Goal: Transaction & Acquisition: Purchase product/service

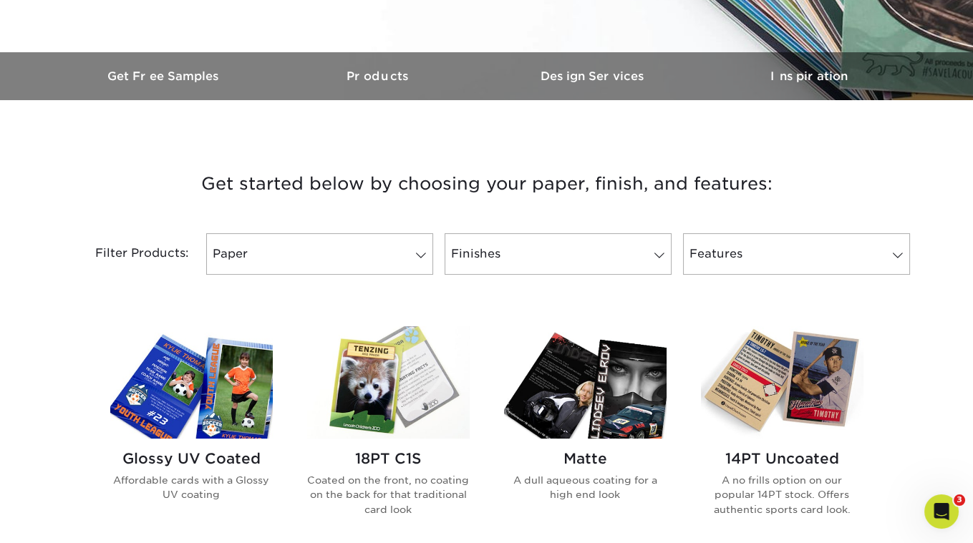
scroll to position [585, 0]
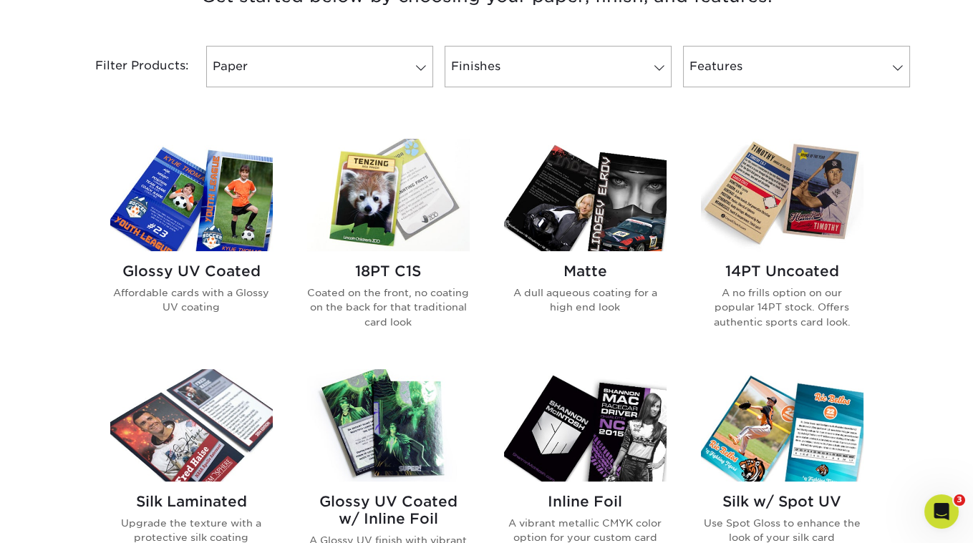
click at [400, 169] on img at bounding box center [388, 195] width 162 height 112
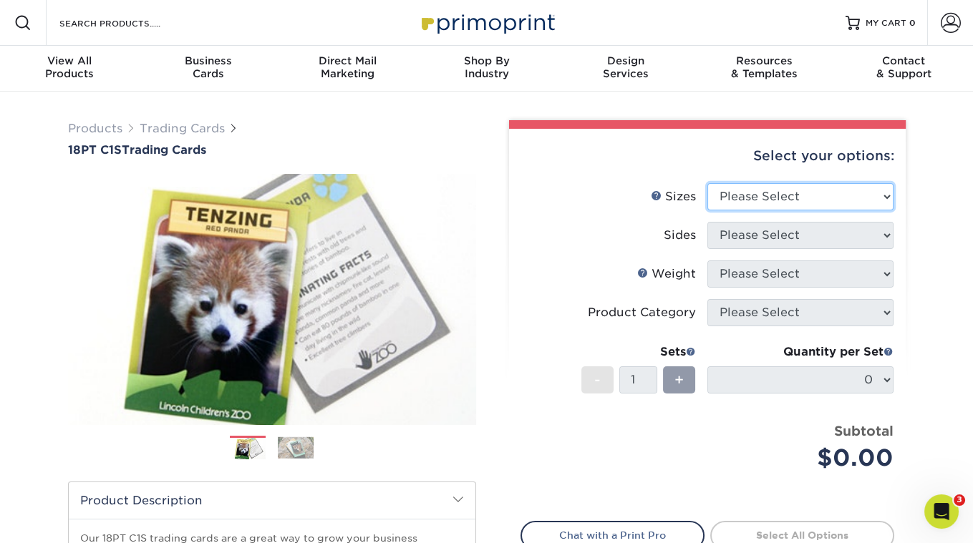
click at [766, 185] on select "Please Select 2.5" x 3.5"" at bounding box center [800, 196] width 186 height 27
select select "2.50x3.50"
click at [707, 183] on select "Please Select 2.5" x 3.5"" at bounding box center [800, 196] width 186 height 27
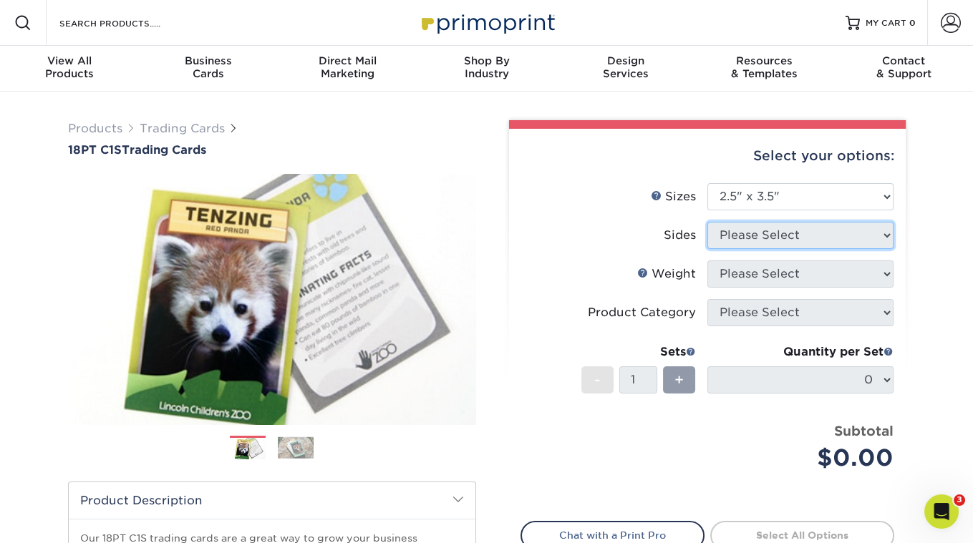
click at [733, 231] on select "Please Select" at bounding box center [800, 235] width 186 height 27
select select "13abbda7-1d64-4f25-8bb2-c179b224825d"
click at [707, 222] on select "Please Select Print Both Sides Print Front Only" at bounding box center [800, 235] width 186 height 27
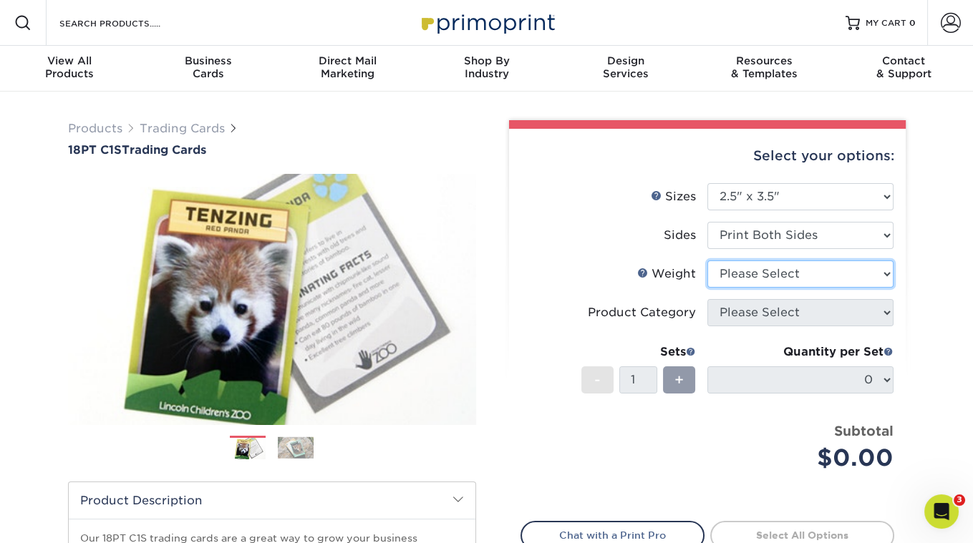
click at [737, 272] on select "Please Select 18PT C1S" at bounding box center [800, 274] width 186 height 27
select select "18PTC1S"
click at [707, 261] on select "Please Select 18PT C1S" at bounding box center [800, 274] width 186 height 27
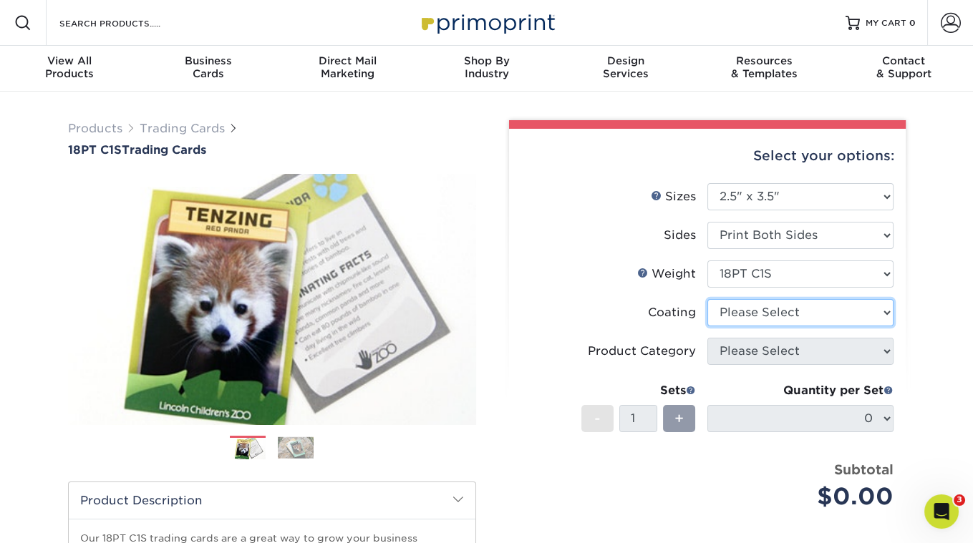
click at [747, 313] on select at bounding box center [800, 312] width 186 height 27
select select "1e8116af-acfc-44b1-83dc-8181aa338834"
click at [707, 299] on select at bounding box center [800, 312] width 186 height 27
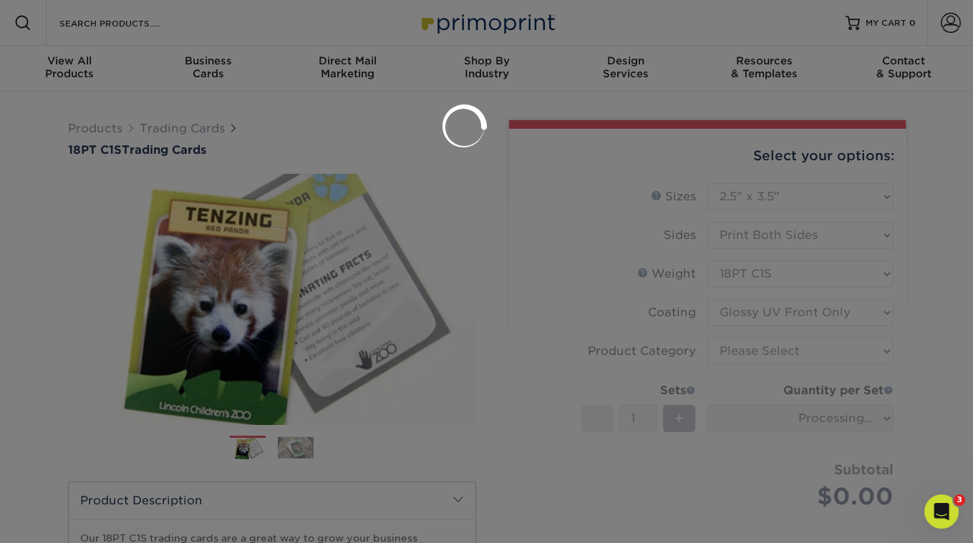
click at [748, 354] on div at bounding box center [486, 271] width 973 height 543
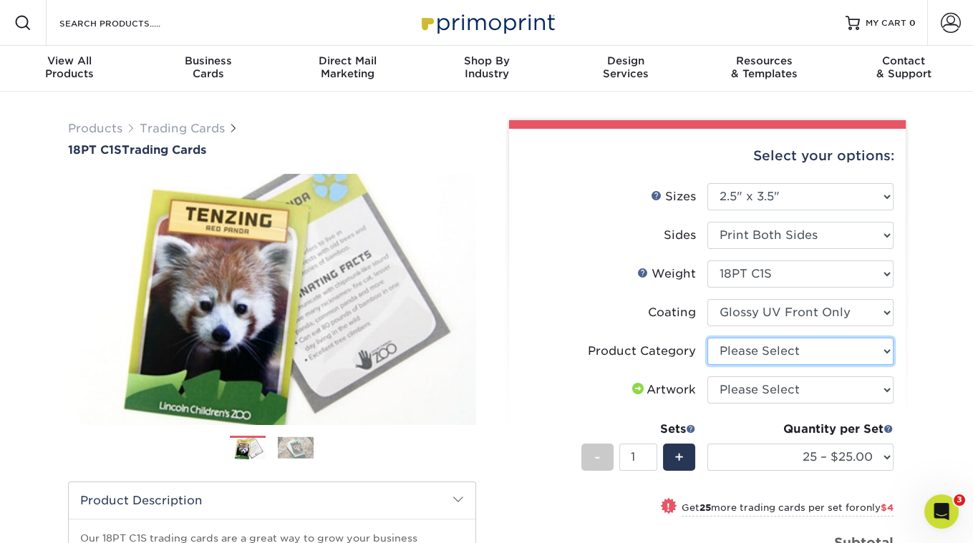
click at [807, 351] on select "Please Select Trading Cards" at bounding box center [800, 351] width 186 height 27
select select "c2f9bce9-36c2-409d-b101-c29d9d031e18"
click at [707, 338] on select "Please Select Trading Cards" at bounding box center [800, 351] width 186 height 27
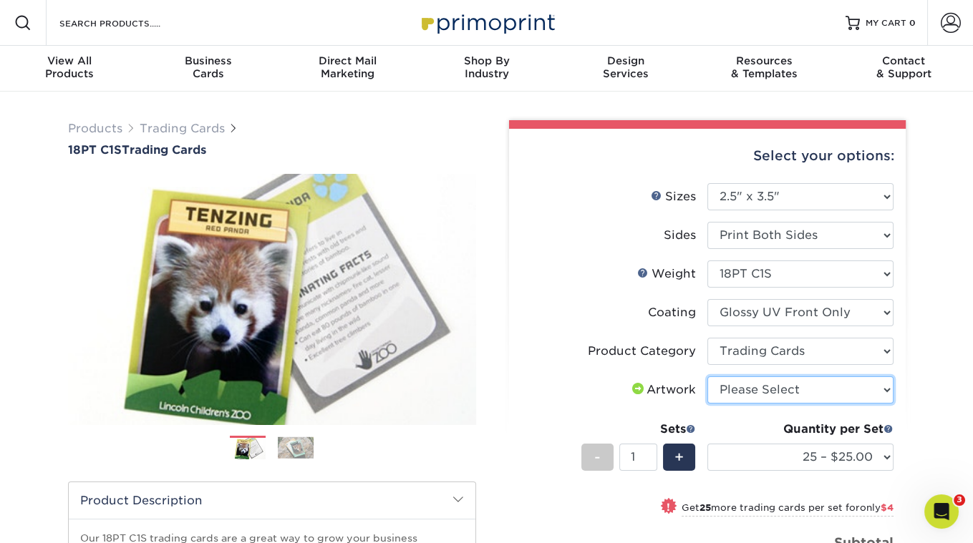
click at [772, 388] on select "Please Select I will upload files I need a design - $100" at bounding box center [800, 390] width 186 height 27
select select "upload"
click at [707, 377] on select "Please Select I will upload files I need a design - $100" at bounding box center [800, 390] width 186 height 27
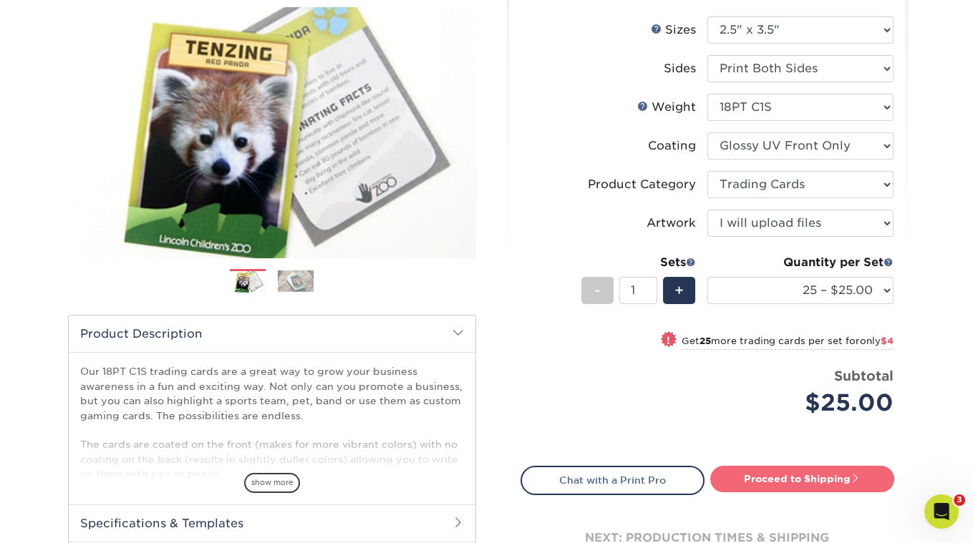
click at [790, 481] on link "Proceed to Shipping" at bounding box center [802, 479] width 184 height 26
type input "Set 1"
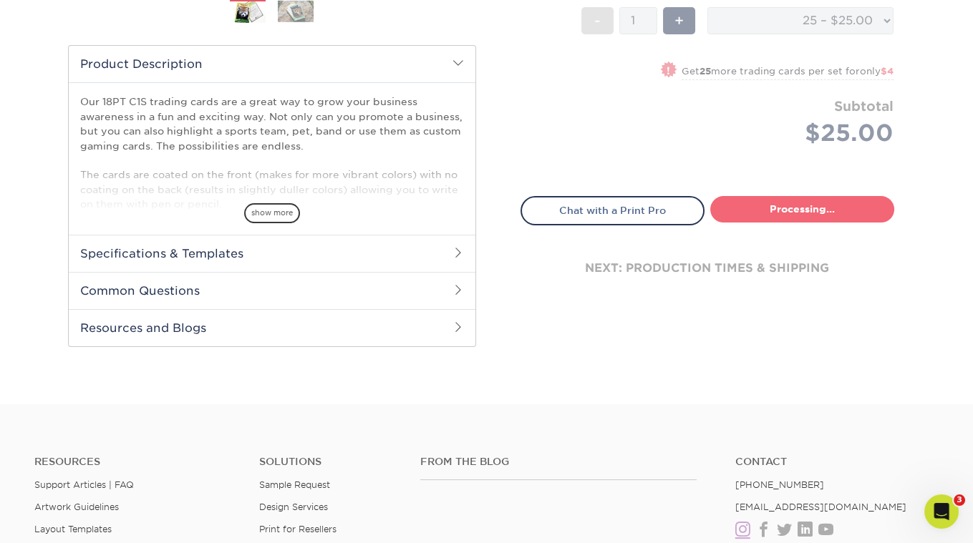
select select "08588386-0599-420e-8c79-4535039915a0"
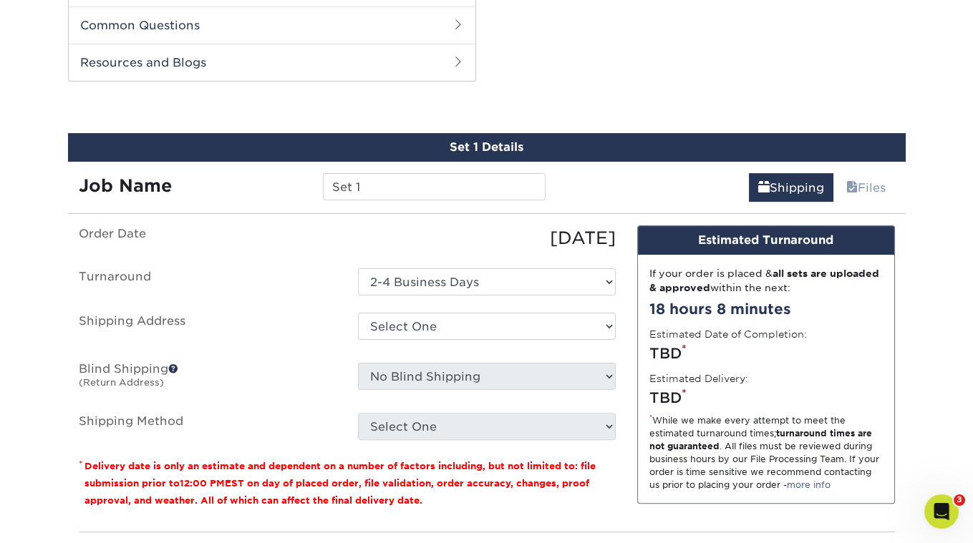
scroll to position [711, 0]
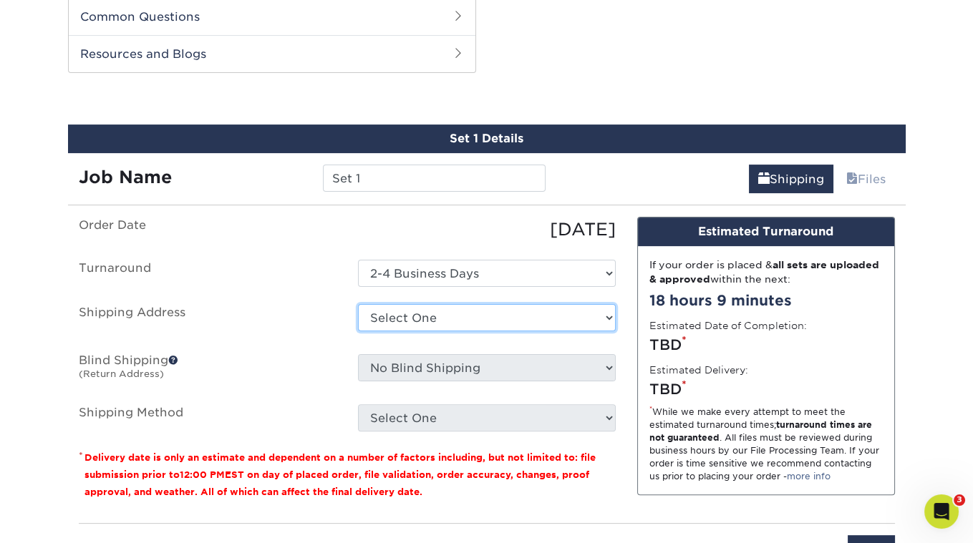
click at [592, 304] on select "Select One + Add New Address - Login" at bounding box center [487, 317] width 258 height 27
select select "newaddress"
click at [358, 304] on select "Select One + Add New Address - Login" at bounding box center [487, 317] width 258 height 27
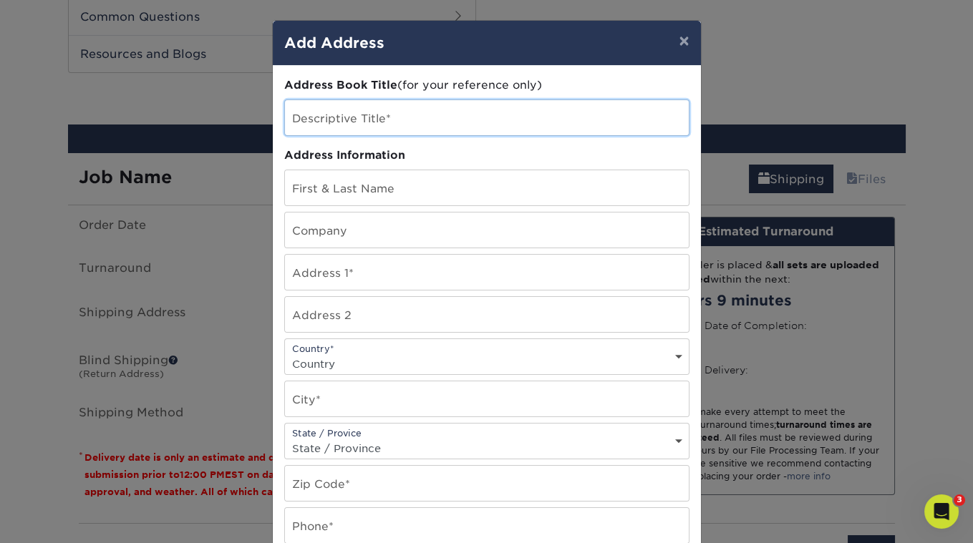
click at [352, 122] on input "text" at bounding box center [487, 117] width 404 height 35
type input "S"
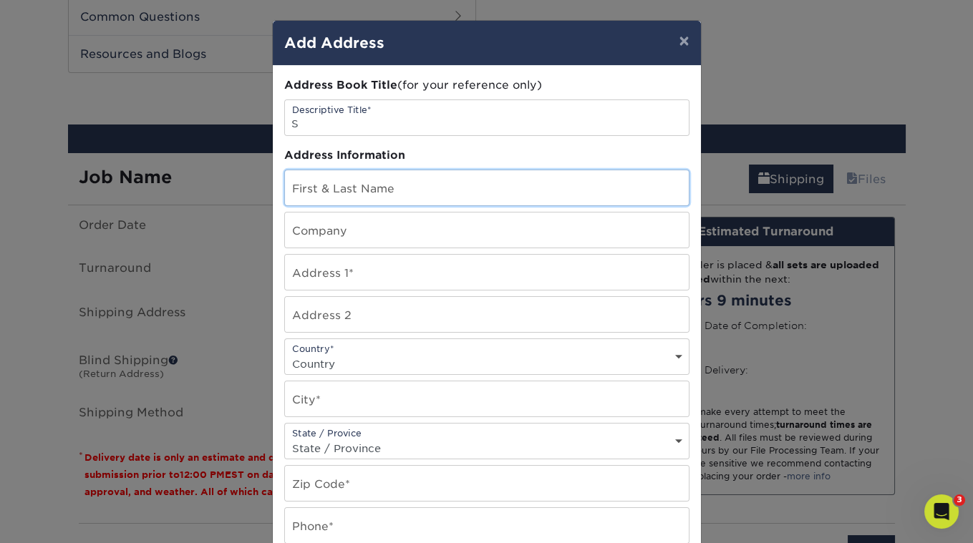
click at [369, 188] on input "text" at bounding box center [487, 187] width 404 height 35
type input "Sean Newman"
type input "Sid The Cat Presents"
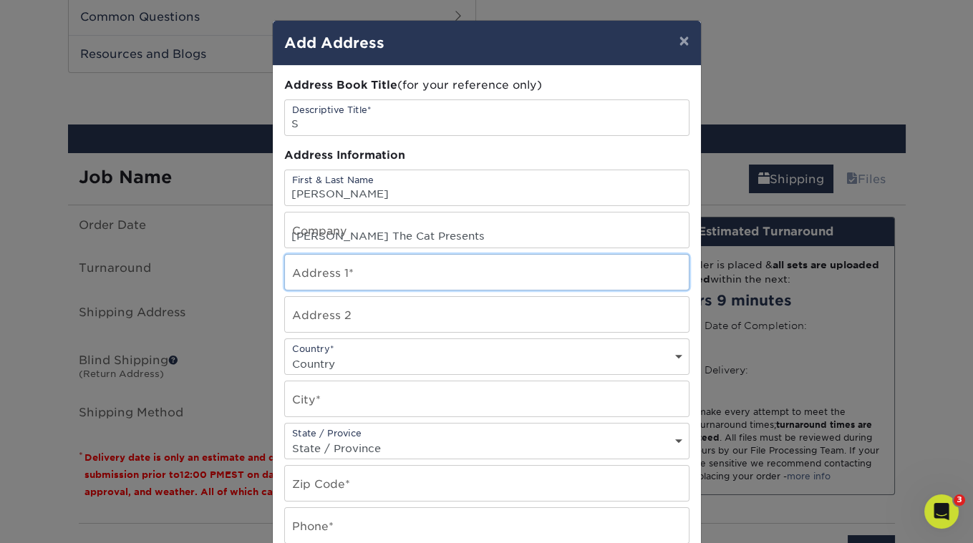
type input "5314 Baltimore Street"
select select "US"
type input "Los Angeles"
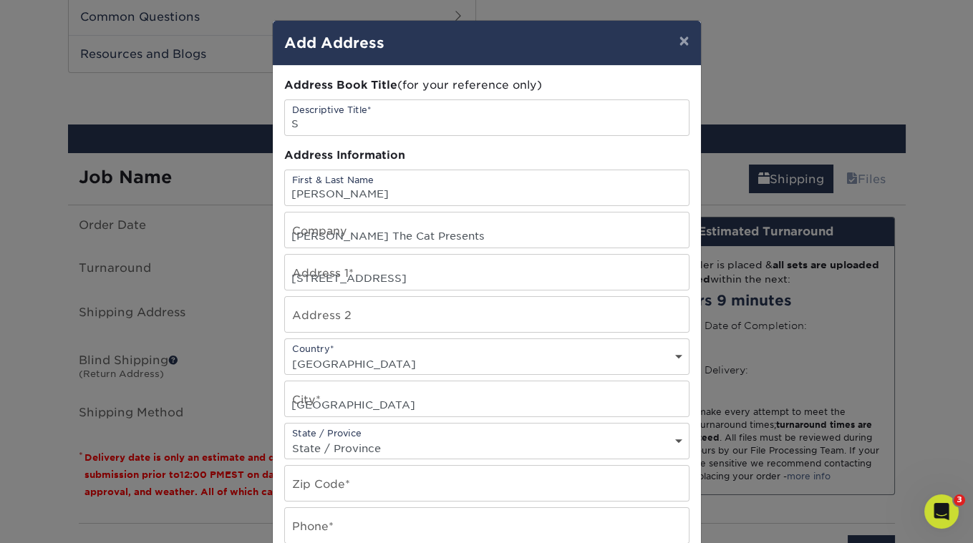
select select "CA"
type input "90042-2438"
type input "3236836711"
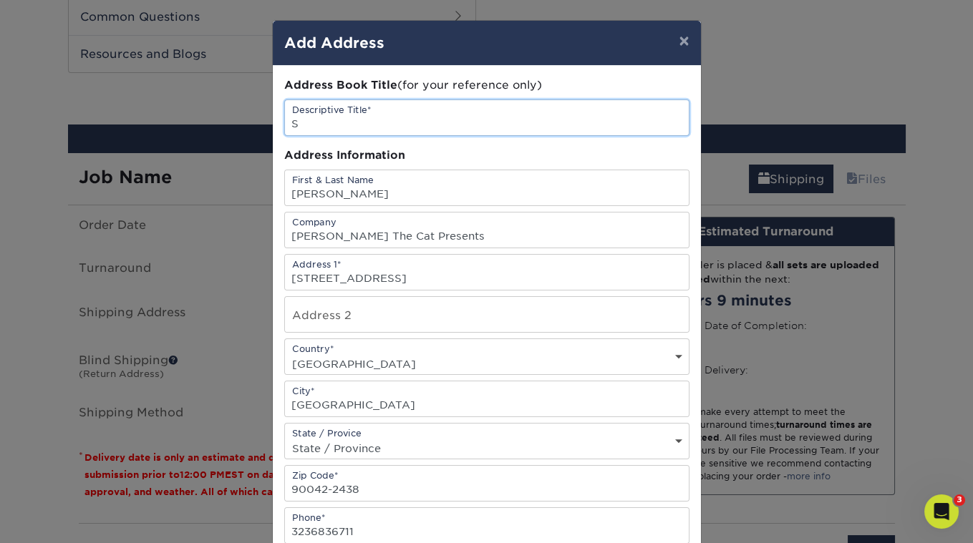
click at [335, 122] on input "S" at bounding box center [487, 117] width 404 height 35
type input "Sid The Cat Presents"
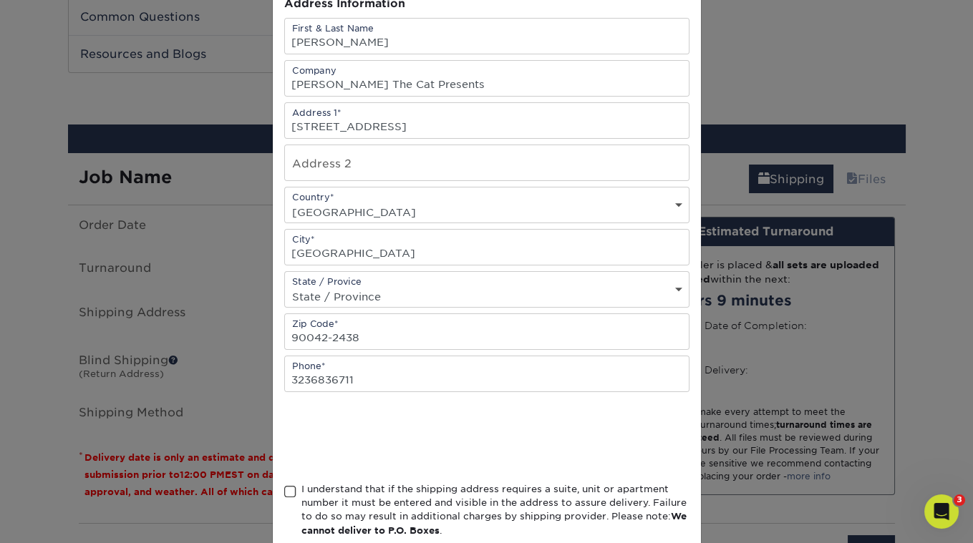
scroll to position [226, 0]
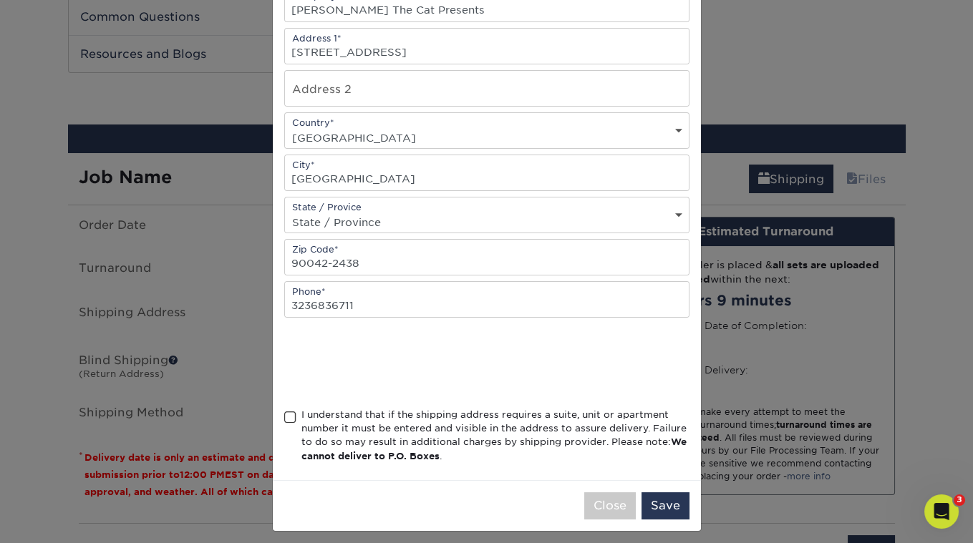
click at [294, 411] on span at bounding box center [290, 418] width 12 height 14
click at [0, 0] on input "I understand that if the shipping address requires a suite, unit or apartment n…" at bounding box center [0, 0] width 0 height 0
click at [679, 498] on button "Save" at bounding box center [665, 505] width 48 height 27
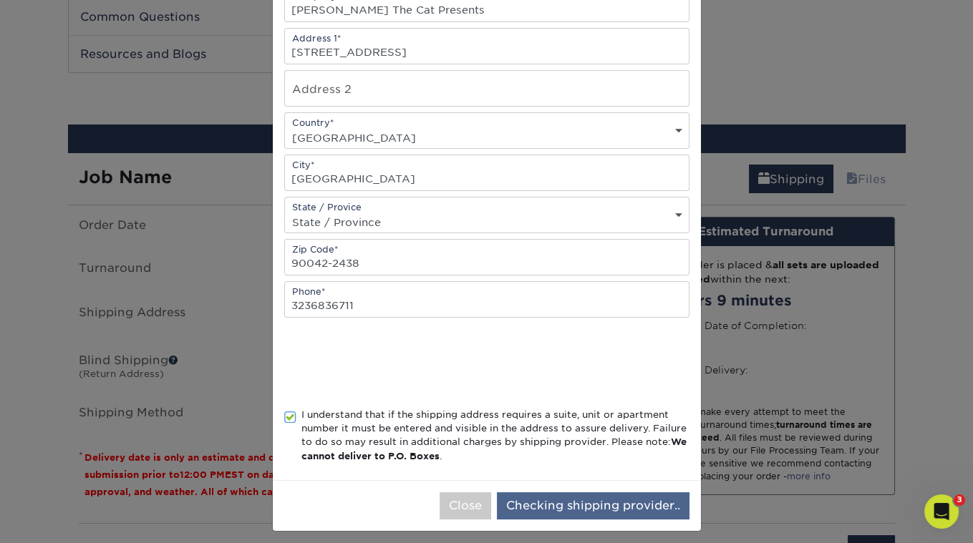
scroll to position [0, 0]
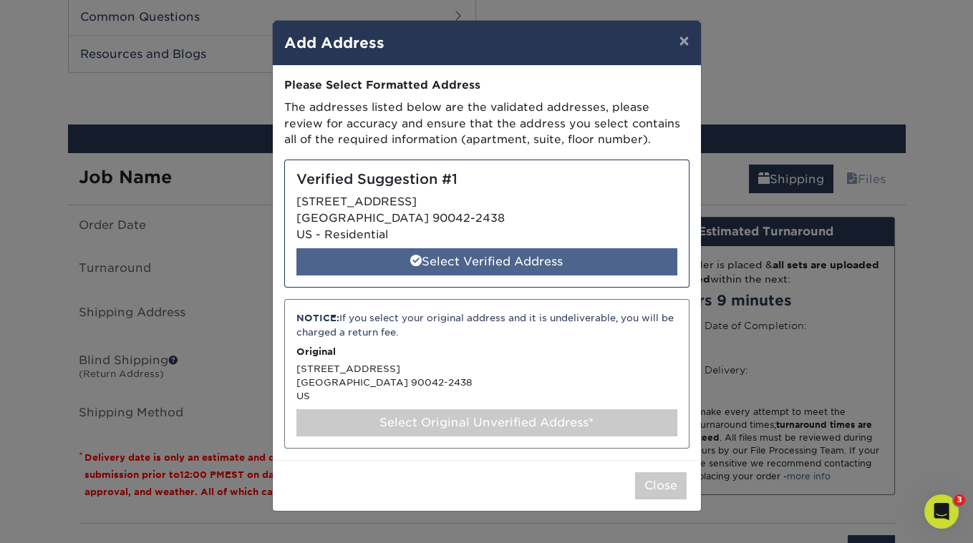
click at [515, 267] on div "Select Verified Address" at bounding box center [486, 261] width 381 height 27
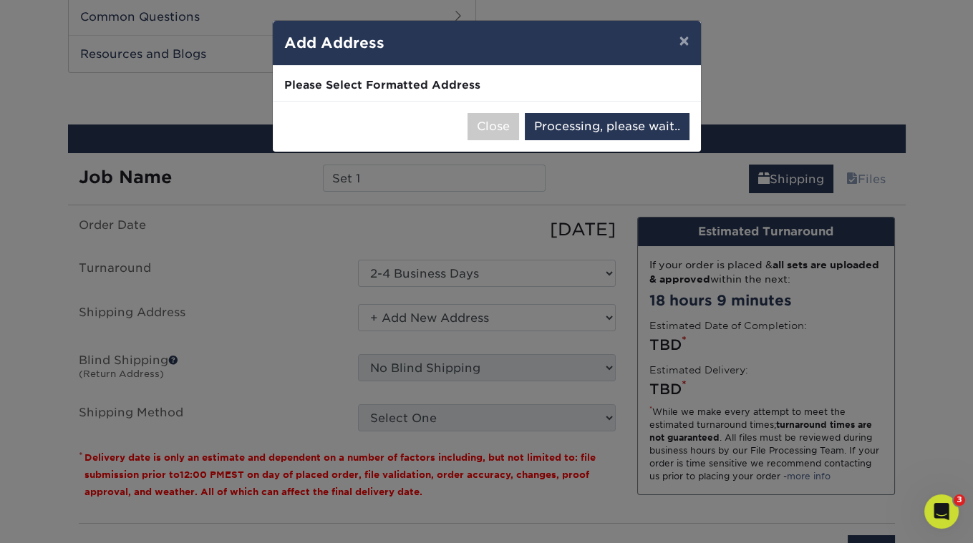
select select "286052"
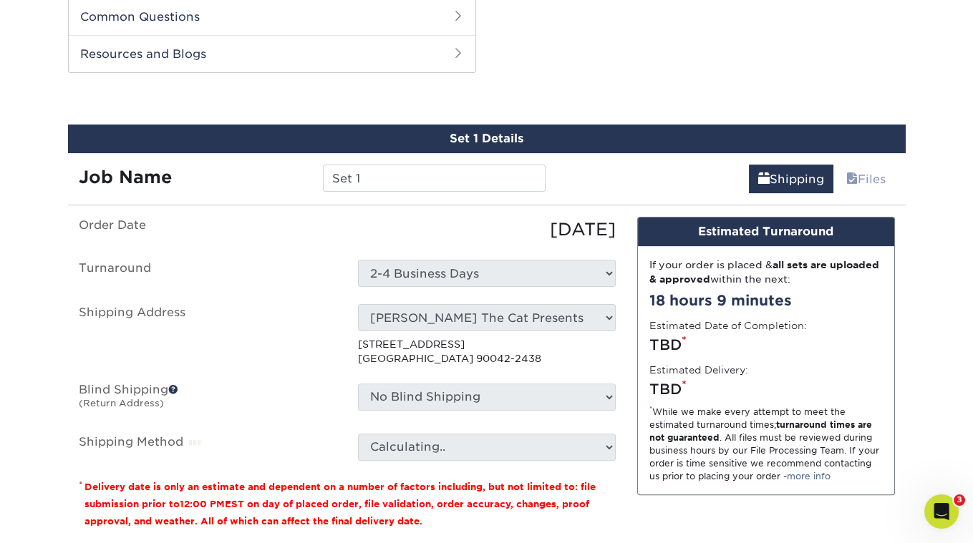
scroll to position [851, 0]
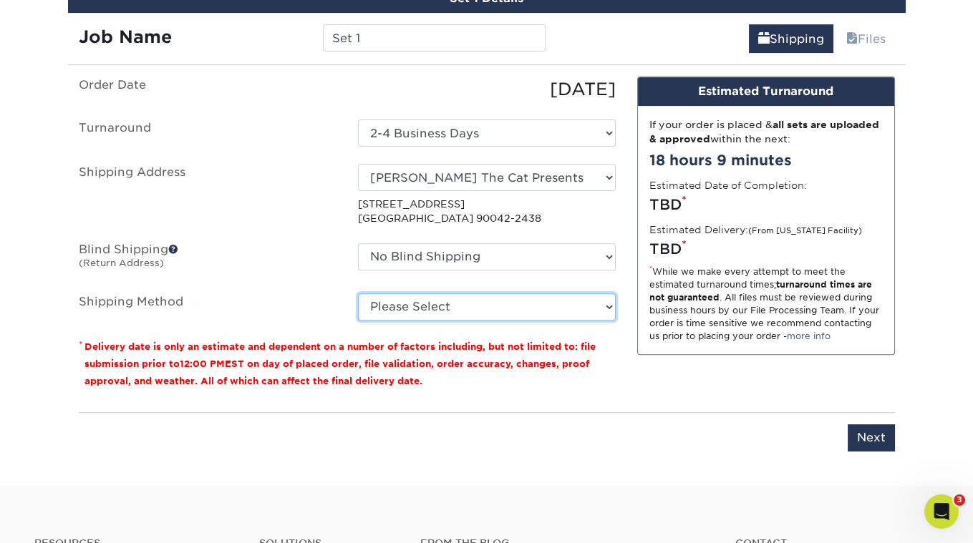
click at [457, 302] on select "Please Select 3 Day Shipping Service (+$16.70) Ground Shipping (+$16.92) 2 Day …" at bounding box center [487, 306] width 258 height 27
select select "12"
click at [358, 293] on select "Please Select 3 Day Shipping Service (+$16.70) Ground Shipping (+$16.92) 2 Day …" at bounding box center [487, 306] width 258 height 27
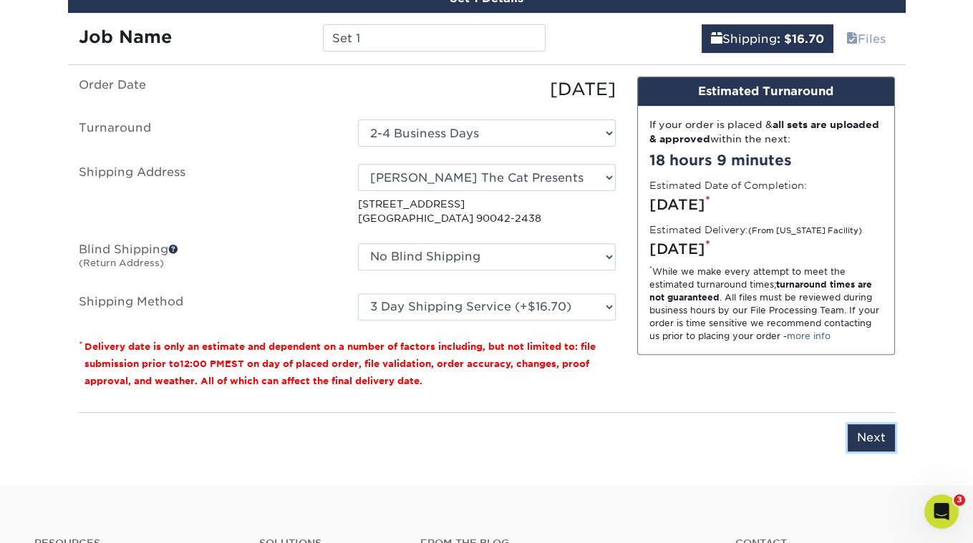
click at [886, 440] on input "Next" at bounding box center [870, 437] width 47 height 27
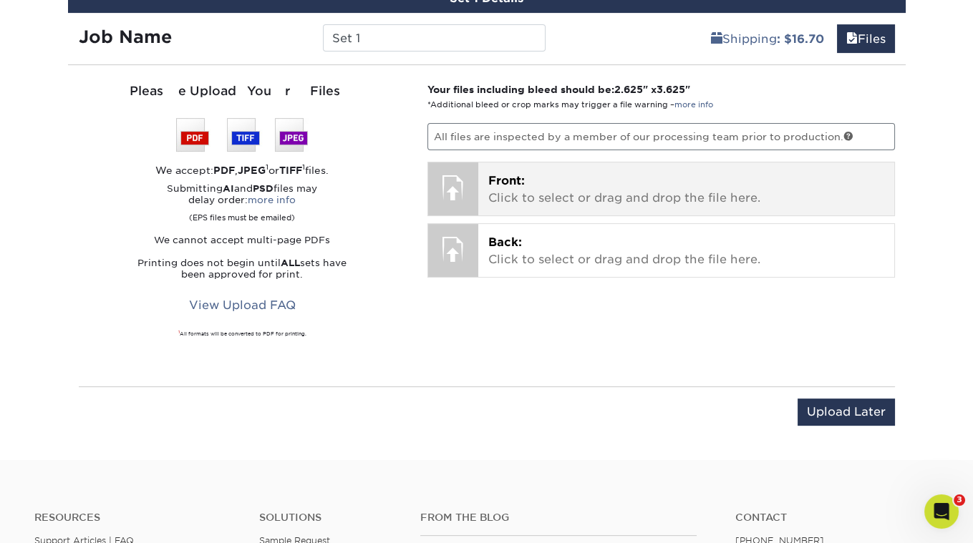
click at [515, 174] on span "Front:" at bounding box center [506, 181] width 37 height 14
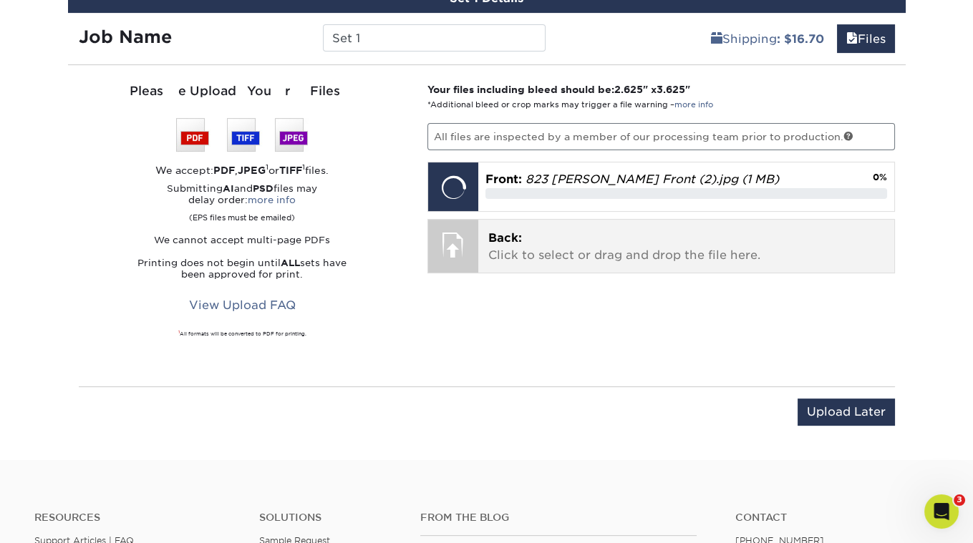
click at [479, 240] on div "Back: Click to select or drag and drop the file here. Choose file" at bounding box center [686, 246] width 416 height 53
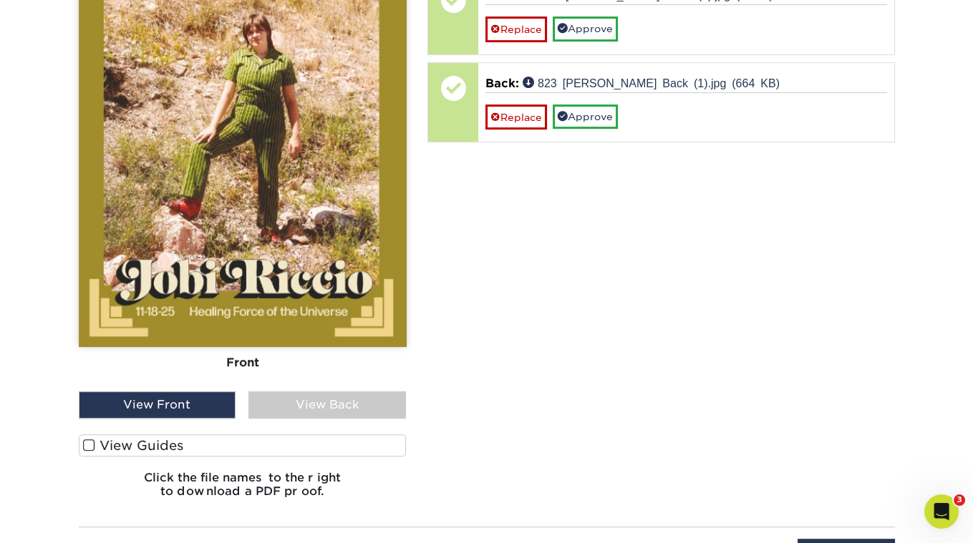
scroll to position [1059, 0]
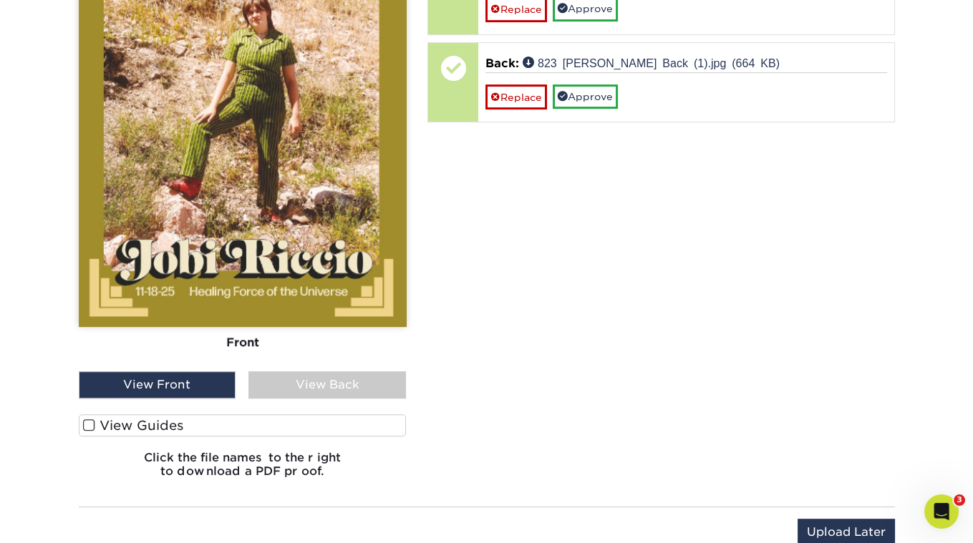
click at [89, 422] on span at bounding box center [89, 426] width 12 height 14
click at [0, 0] on input "View Guides" at bounding box center [0, 0] width 0 height 0
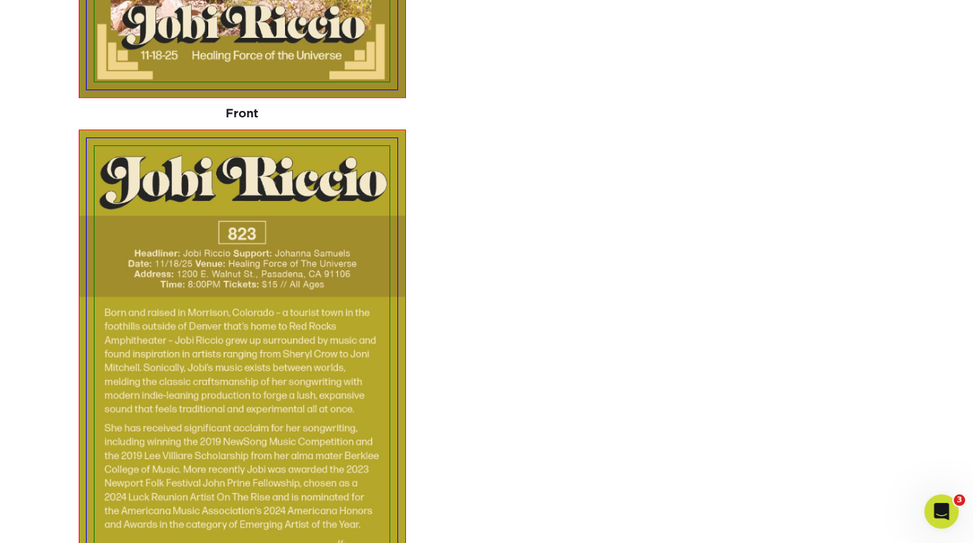
scroll to position [1289, 0]
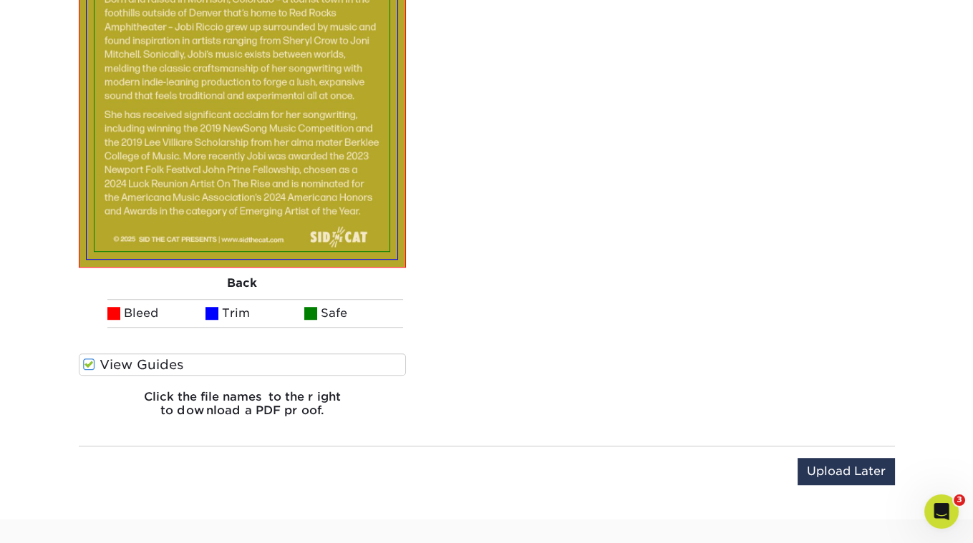
click at [89, 358] on span at bounding box center [89, 365] width 12 height 14
click at [0, 0] on input "View Guides" at bounding box center [0, 0] width 0 height 0
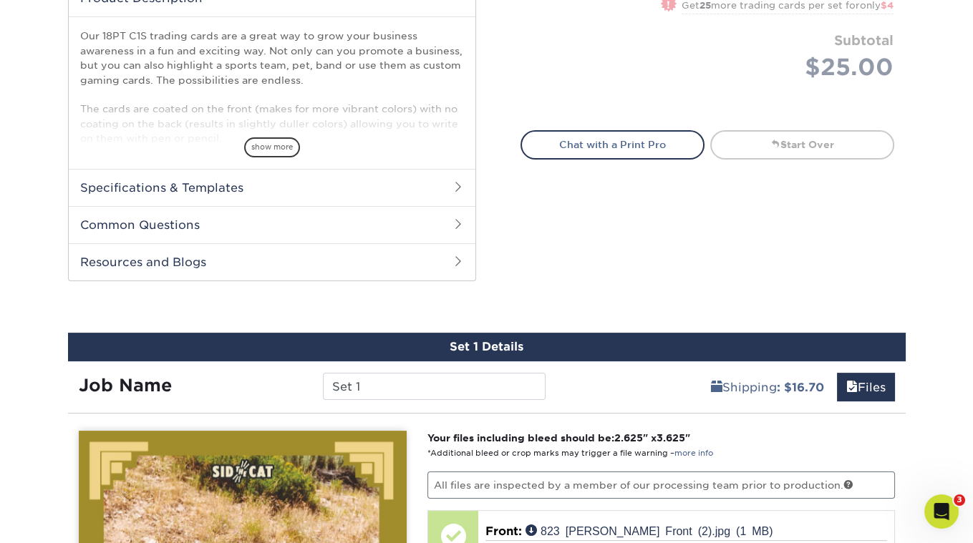
scroll to position [828, 0]
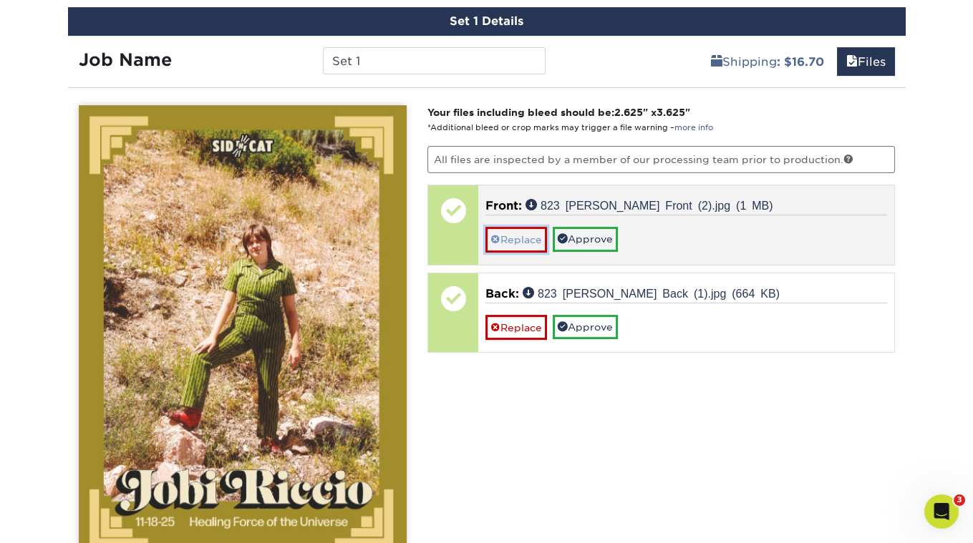
click at [516, 233] on link "Replace" at bounding box center [516, 239] width 62 height 25
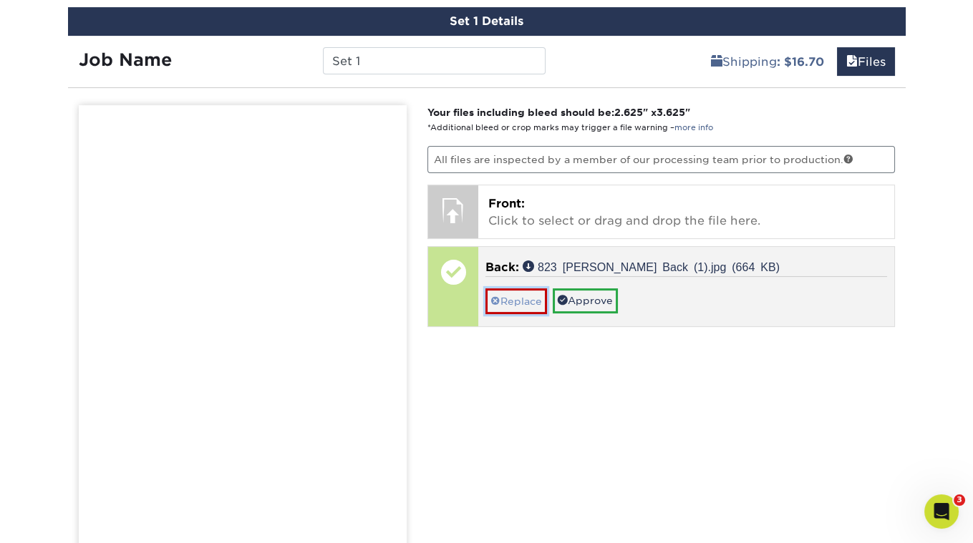
click at [528, 292] on link "Replace" at bounding box center [516, 300] width 62 height 25
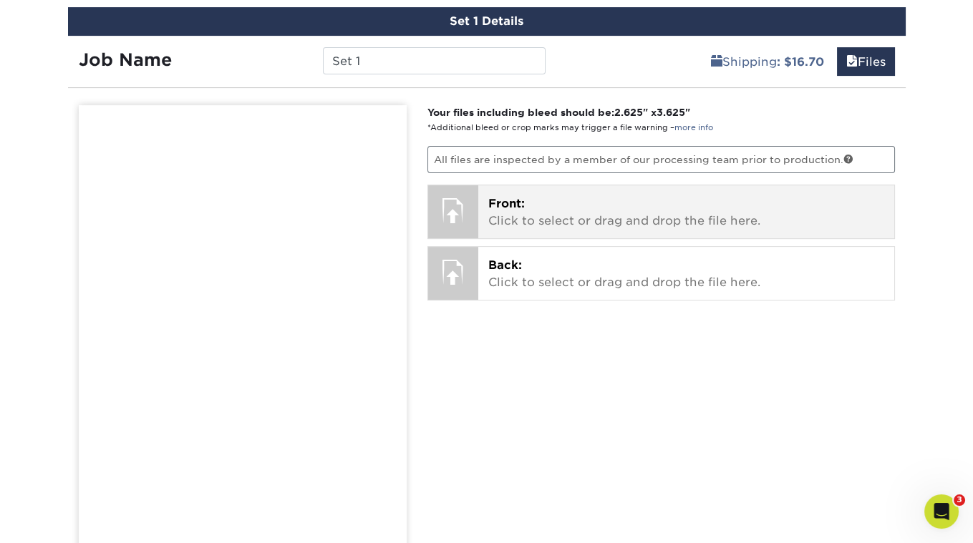
click at [507, 211] on p "Front: Click to select or drag and drop the file here." at bounding box center [686, 212] width 396 height 34
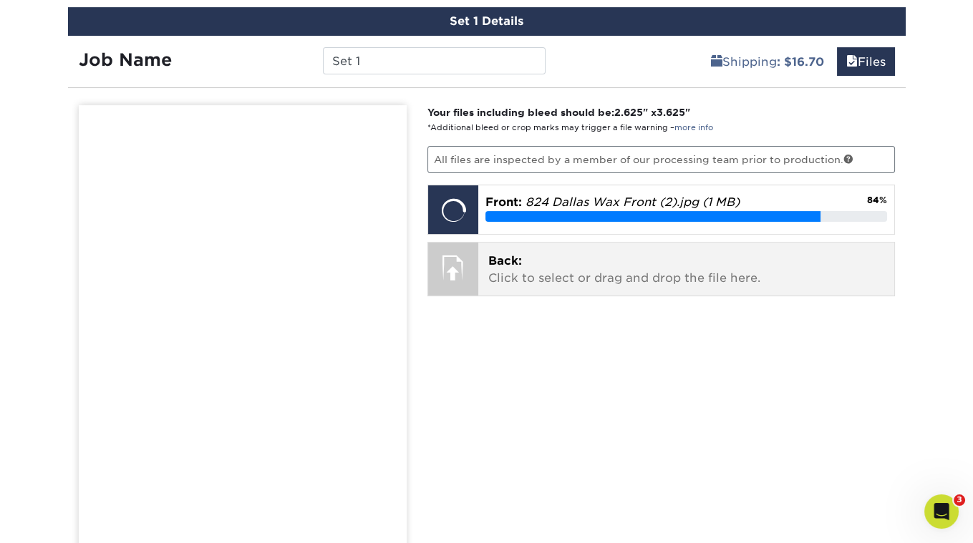
click at [507, 254] on span "Back:" at bounding box center [505, 261] width 34 height 14
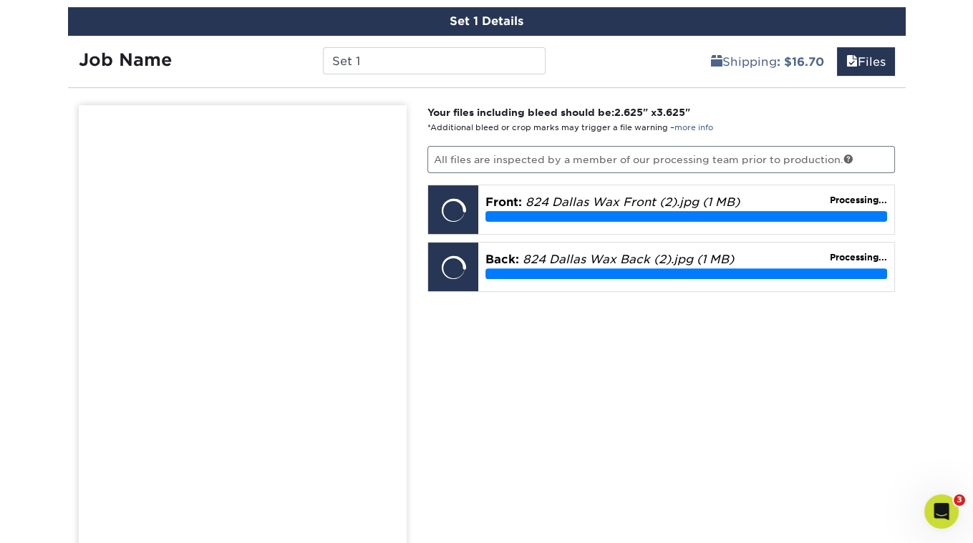
scroll to position [836, 0]
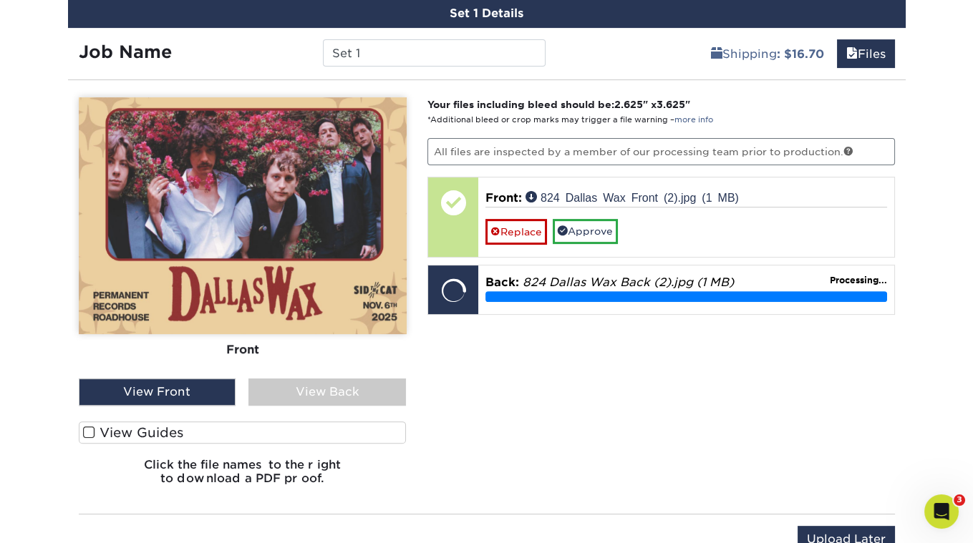
click at [92, 431] on span at bounding box center [89, 433] width 12 height 14
click at [0, 0] on input "View Guides" at bounding box center [0, 0] width 0 height 0
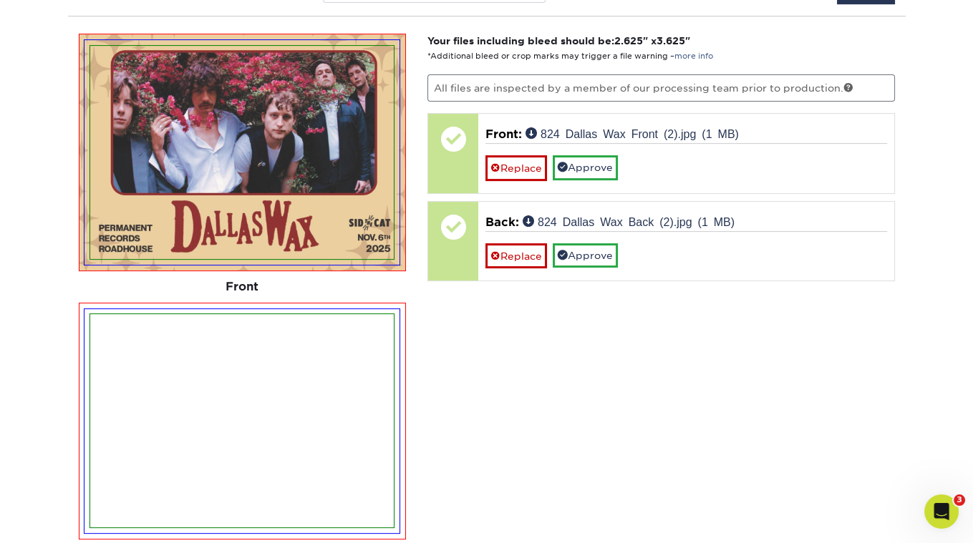
scroll to position [693, 0]
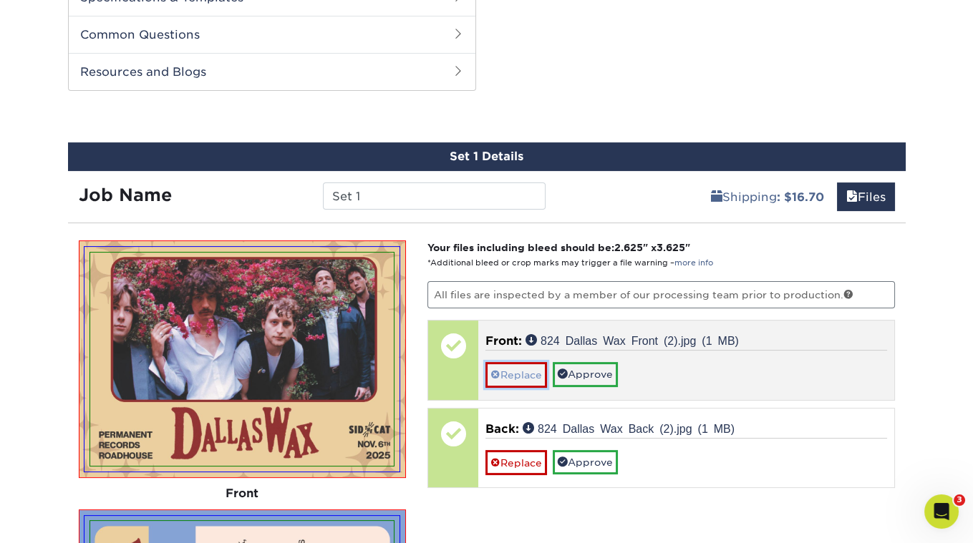
click at [511, 363] on link "Replace" at bounding box center [516, 374] width 62 height 25
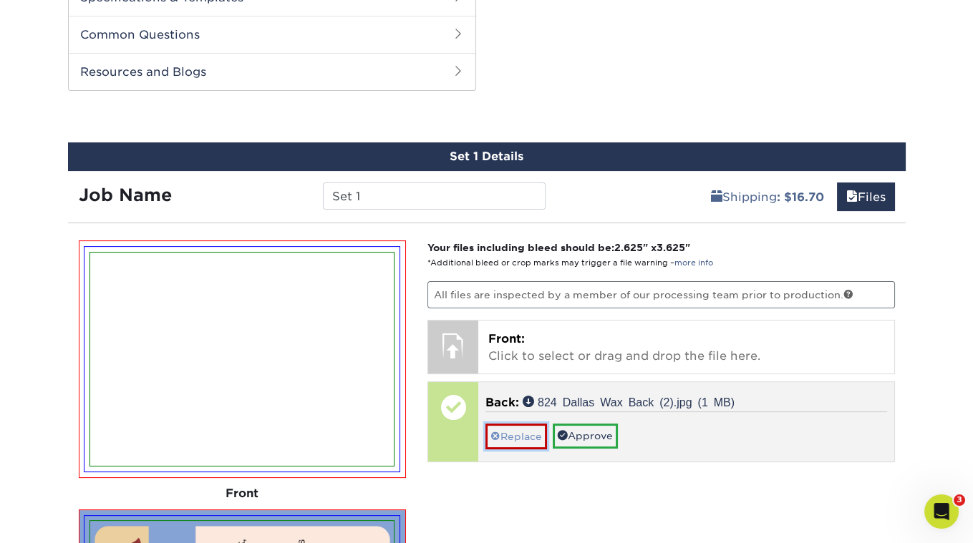
click at [519, 428] on link "Replace" at bounding box center [516, 436] width 62 height 25
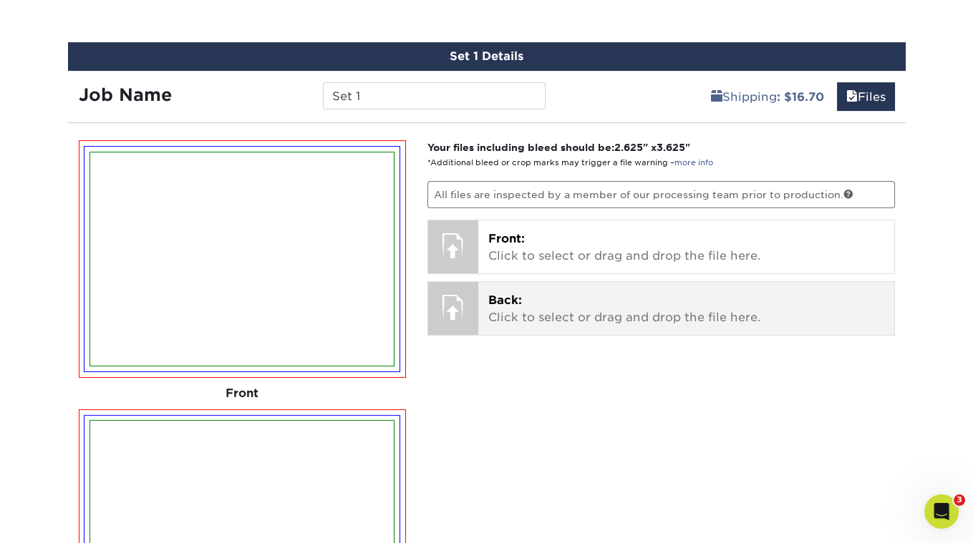
scroll to position [856, 0]
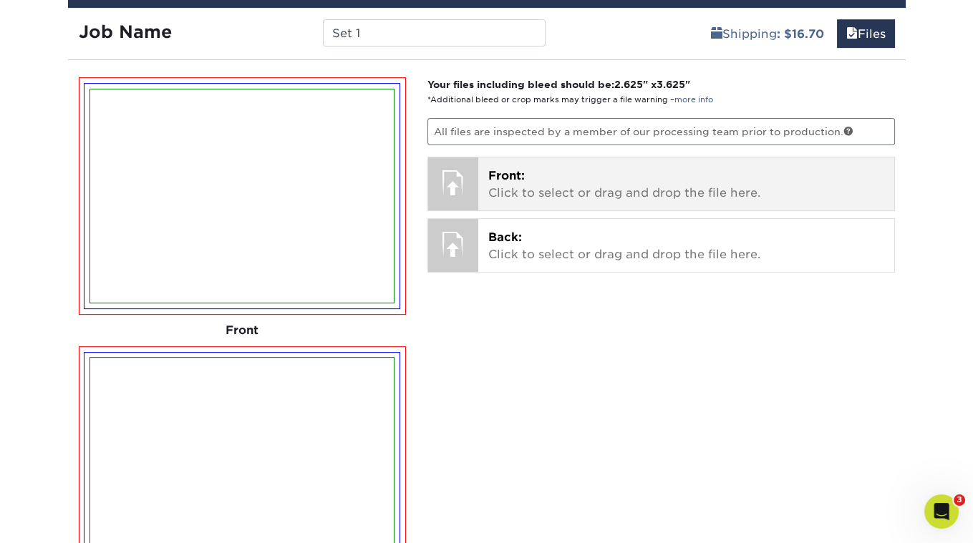
click at [501, 170] on span "Front:" at bounding box center [506, 176] width 37 height 14
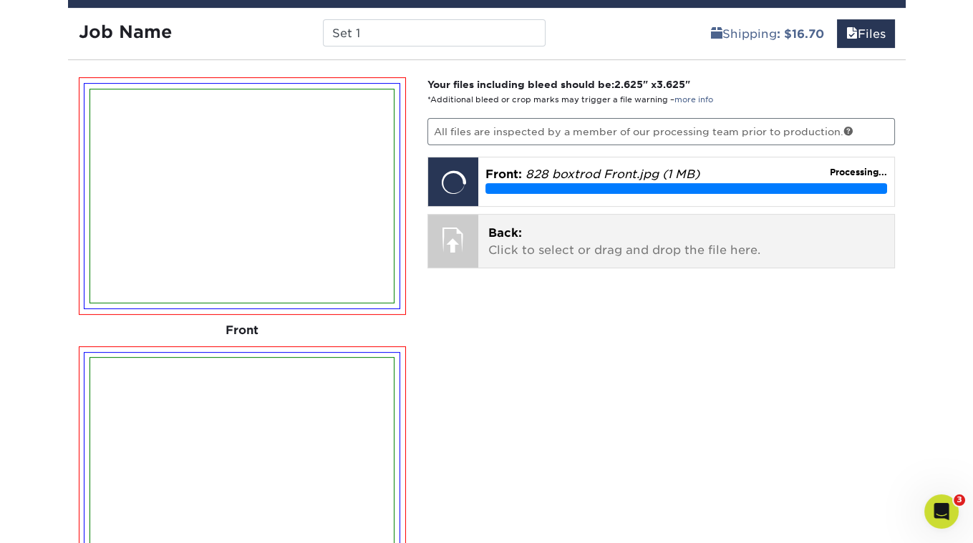
click at [520, 236] on p "Back: Click to select or drag and drop the file here." at bounding box center [686, 242] width 396 height 34
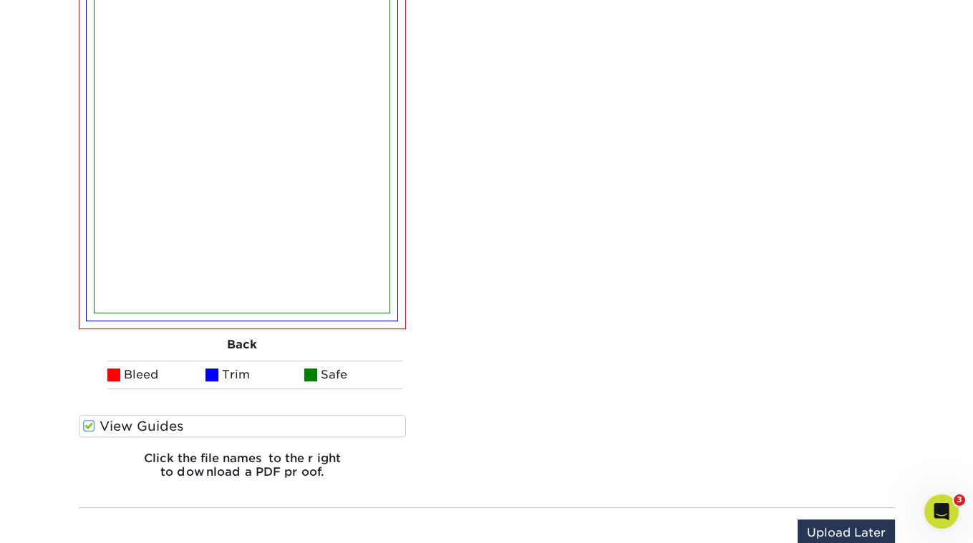
scroll to position [936, 0]
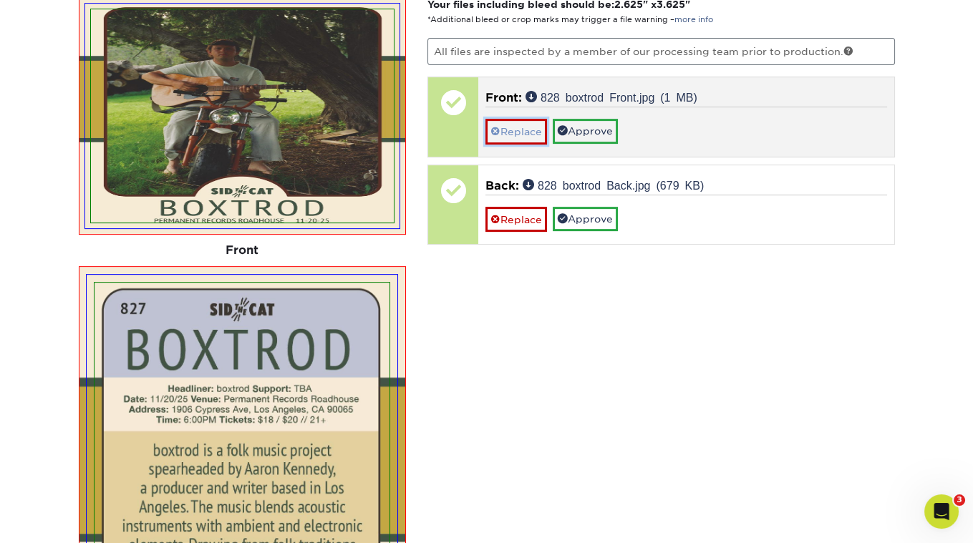
click at [505, 123] on link "Replace" at bounding box center [516, 131] width 62 height 25
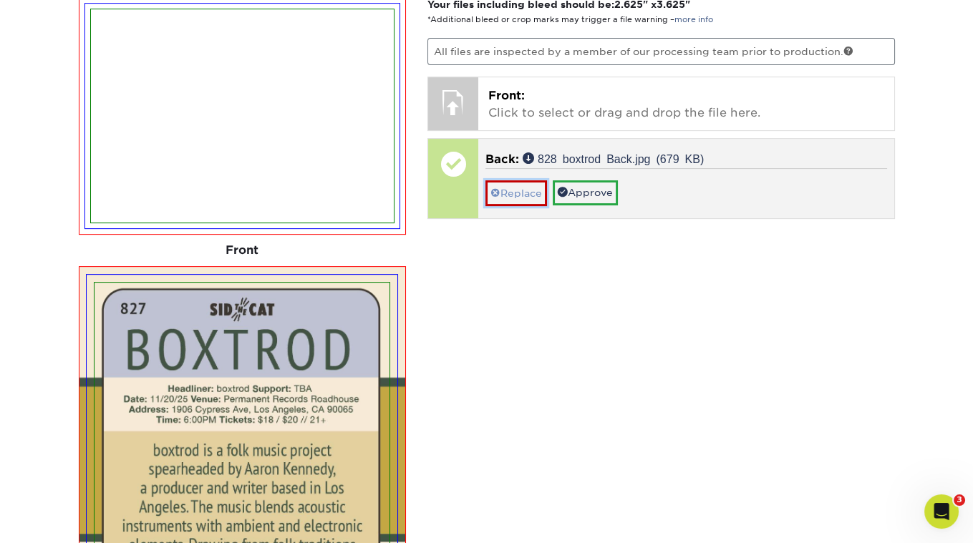
click at [519, 185] on link "Replace" at bounding box center [516, 192] width 62 height 25
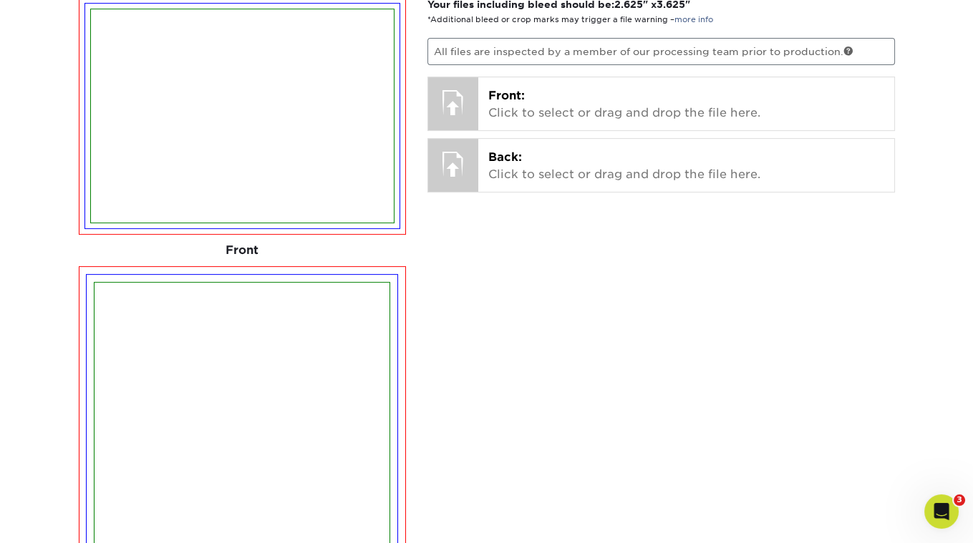
scroll to position [686, 0]
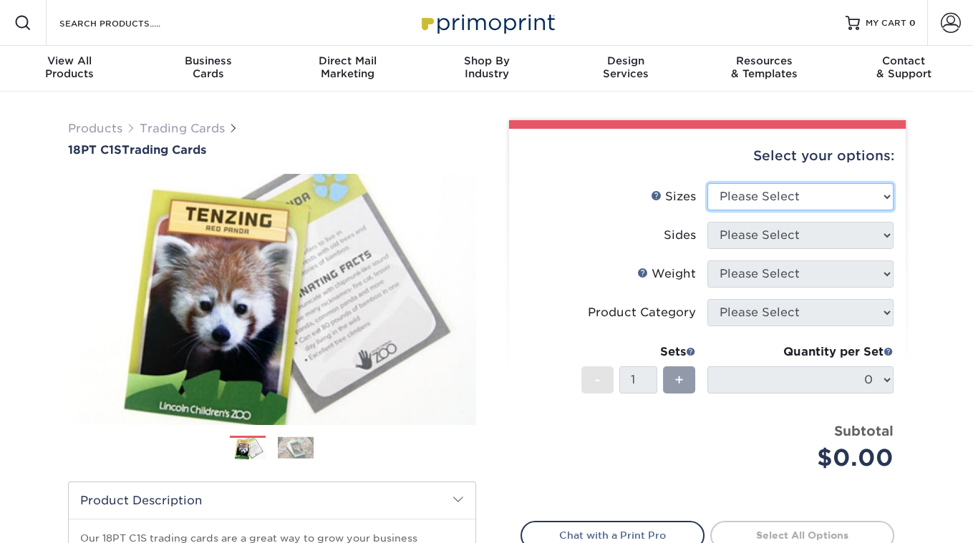
click at [742, 208] on select "Please Select 2.5" x 3.5"" at bounding box center [800, 196] width 186 height 27
select select "2.50x3.50"
click at [707, 183] on select "Please Select 2.5" x 3.5"" at bounding box center [800, 196] width 186 height 27
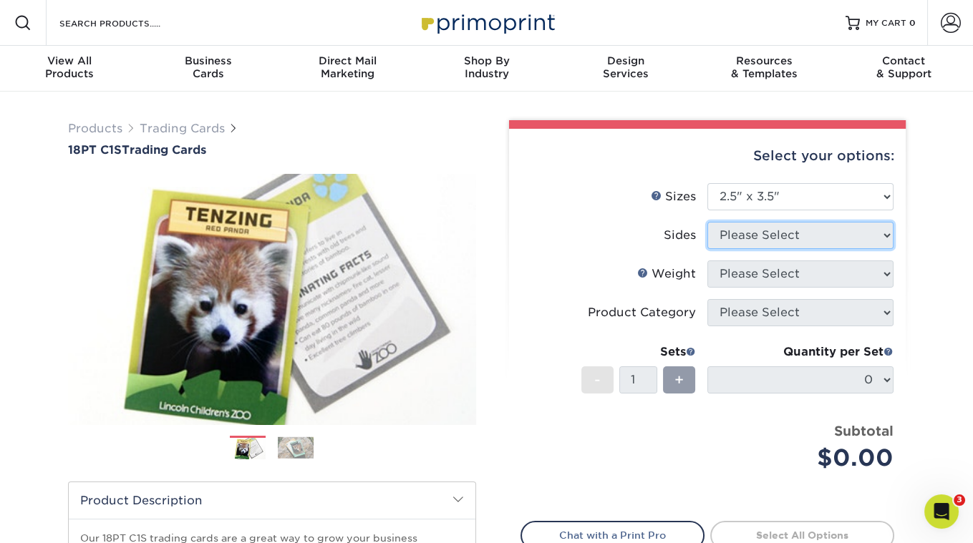
drag, startPoint x: 742, startPoint y: 208, endPoint x: 740, endPoint y: 231, distance: 23.7
click at [740, 231] on select "Please Select" at bounding box center [800, 235] width 186 height 27
select select "13abbda7-1d64-4f25-8bb2-c179b224825d"
click at [707, 222] on select "Please Select Print Both Sides Print Front Only" at bounding box center [800, 235] width 186 height 27
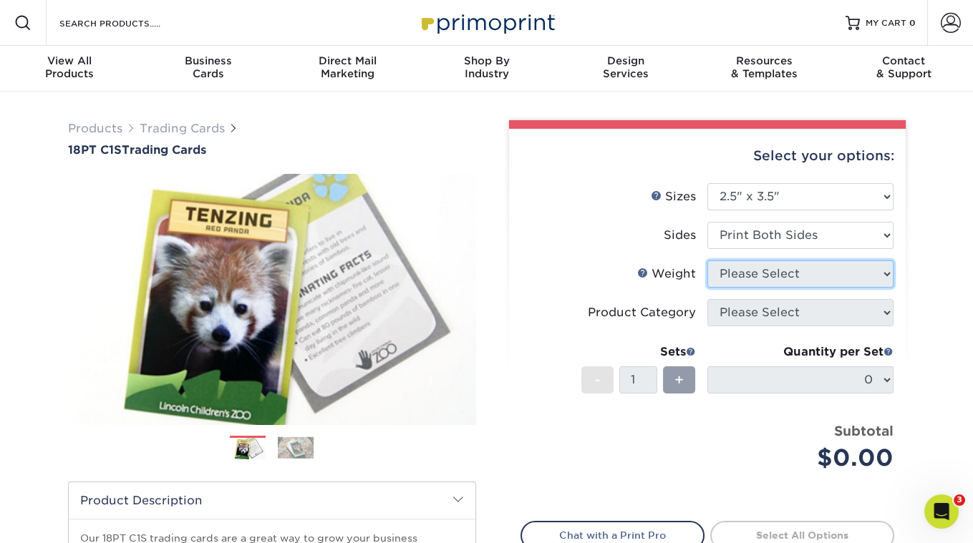
click at [770, 279] on select "Please Select" at bounding box center [800, 274] width 186 height 27
select select "18PTC1S"
click at [707, 261] on select "Please Select 18PT C1S" at bounding box center [800, 274] width 186 height 27
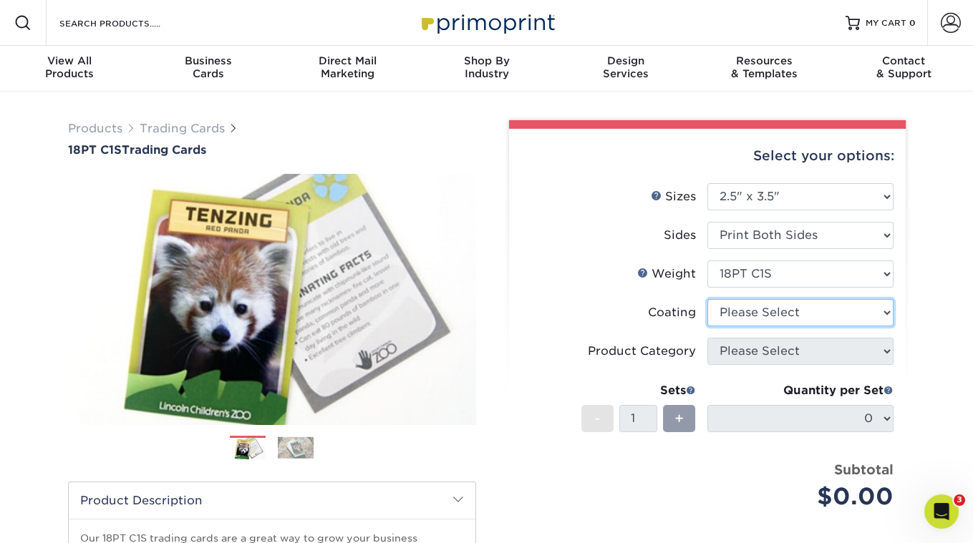
click at [768, 314] on select at bounding box center [800, 312] width 186 height 27
select select "1e8116af-acfc-44b1-83dc-8181aa338834"
click at [707, 299] on select at bounding box center [800, 312] width 186 height 27
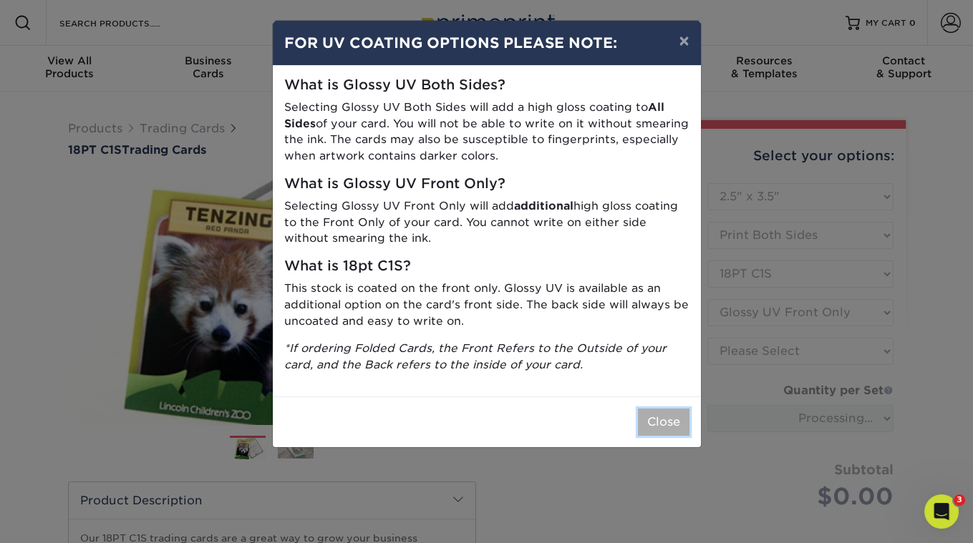
click at [659, 418] on button "Close" at bounding box center [664, 422] width 52 height 27
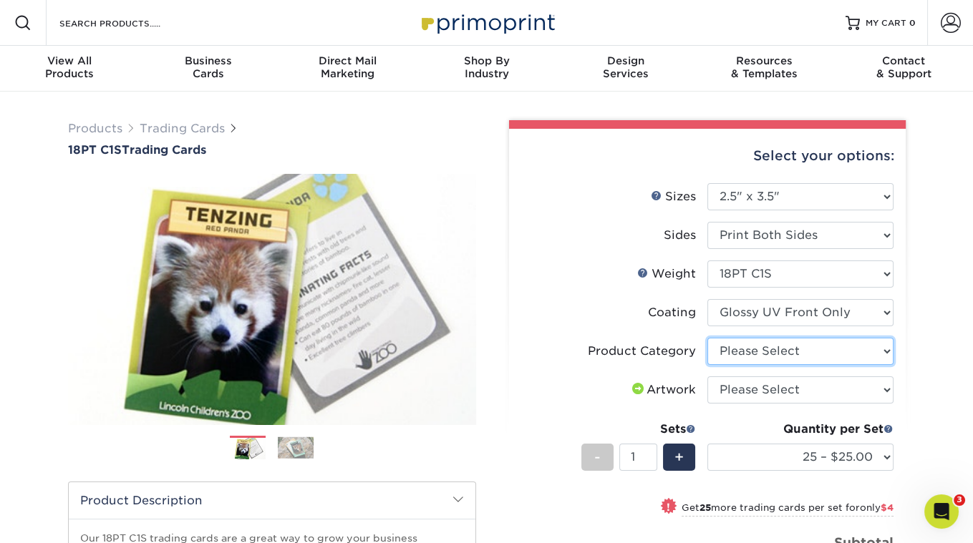
click at [764, 354] on select "Please Select Trading Cards" at bounding box center [800, 351] width 186 height 27
select select "c2f9bce9-36c2-409d-b101-c29d9d031e18"
click at [707, 338] on select "Please Select Trading Cards" at bounding box center [800, 351] width 186 height 27
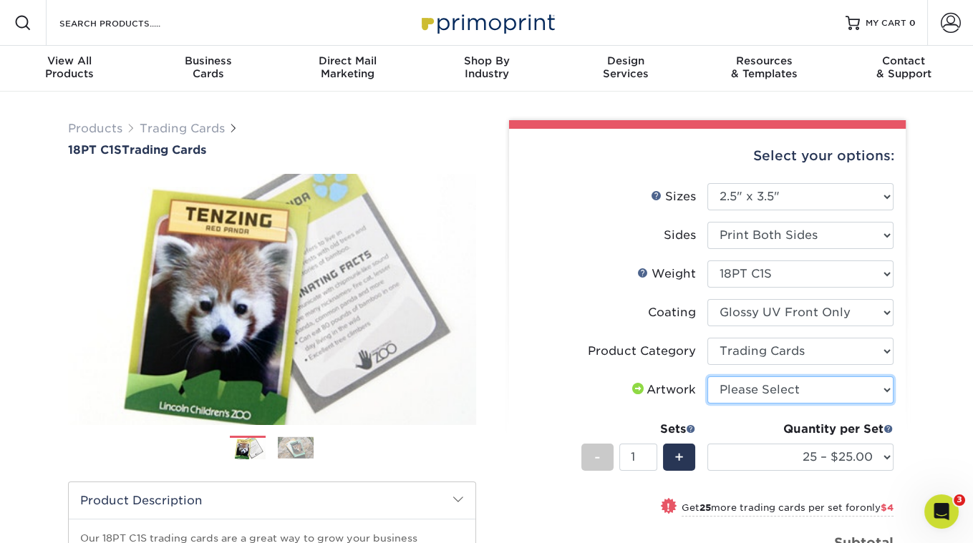
click at [759, 390] on select "Please Select I will upload files I need a design - $100" at bounding box center [800, 390] width 186 height 27
select select "upload"
click at [707, 377] on select "Please Select I will upload files I need a design - $100" at bounding box center [800, 390] width 186 height 27
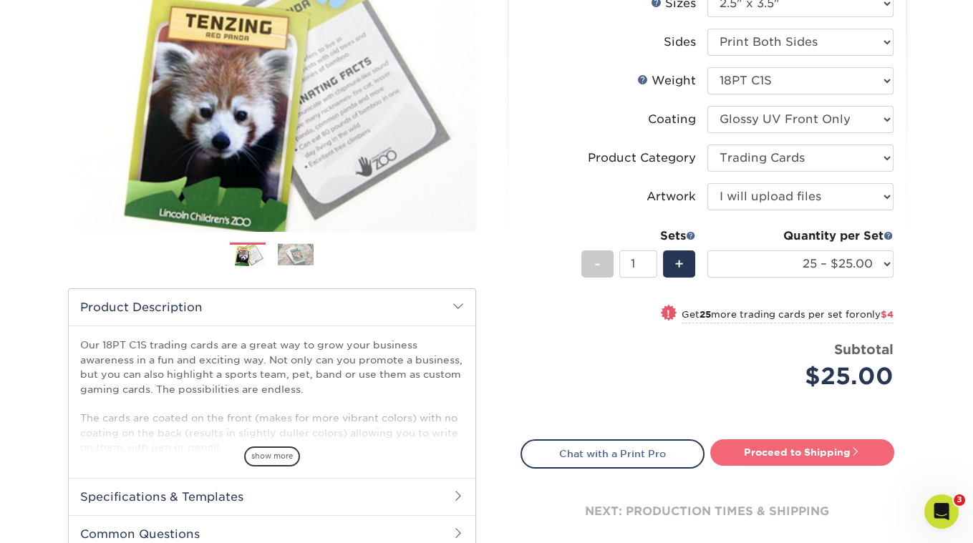
click at [825, 455] on link "Proceed to Shipping" at bounding box center [802, 452] width 184 height 26
type input "Set 1"
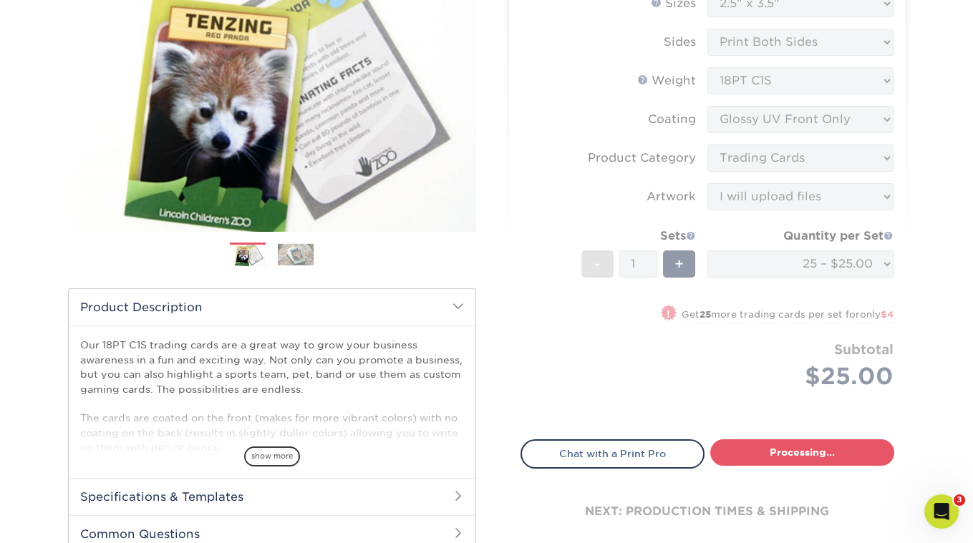
select select "08588386-0599-420e-8c79-4535039915a0"
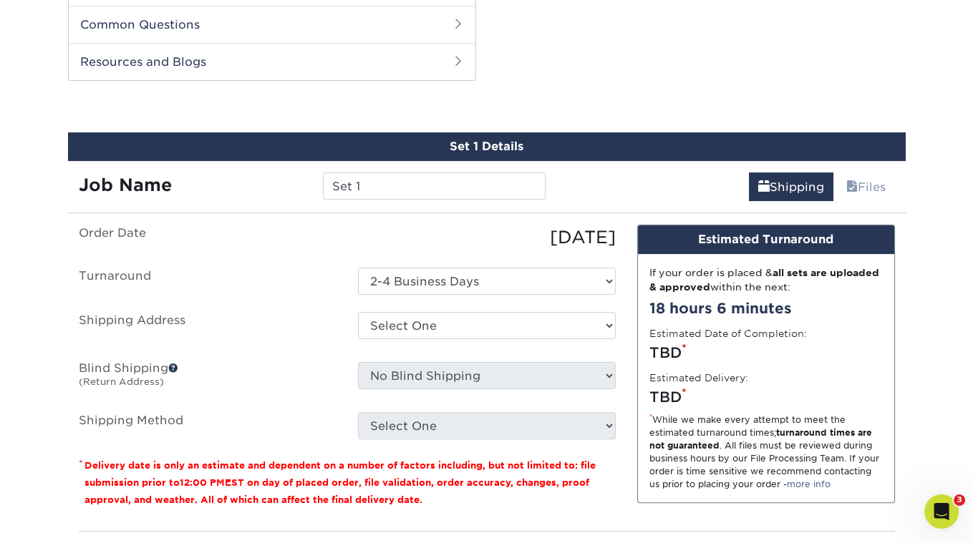
scroll to position [711, 0]
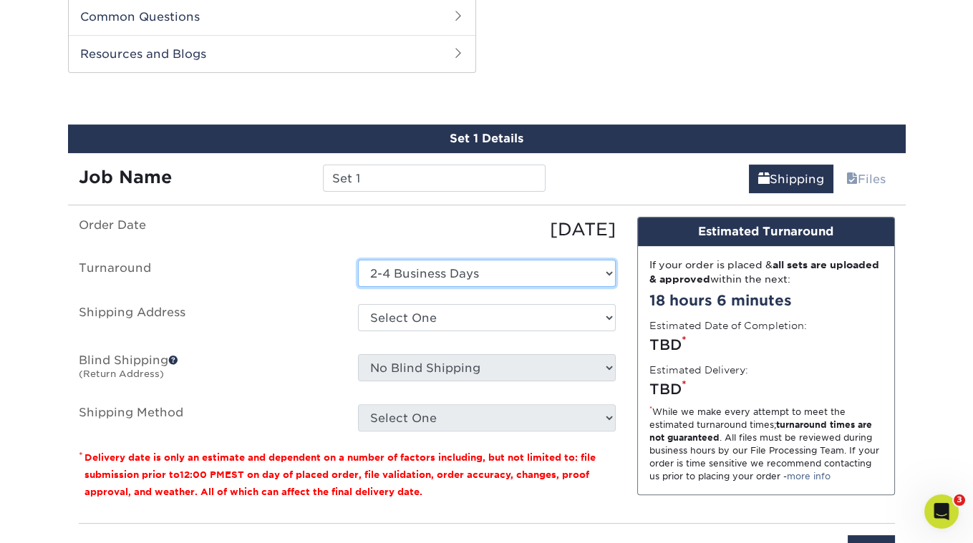
click at [489, 273] on select "Select One 2-4 Business Days" at bounding box center [487, 273] width 258 height 27
click at [358, 260] on select "Select One 2-4 Business Days" at bounding box center [487, 273] width 258 height 27
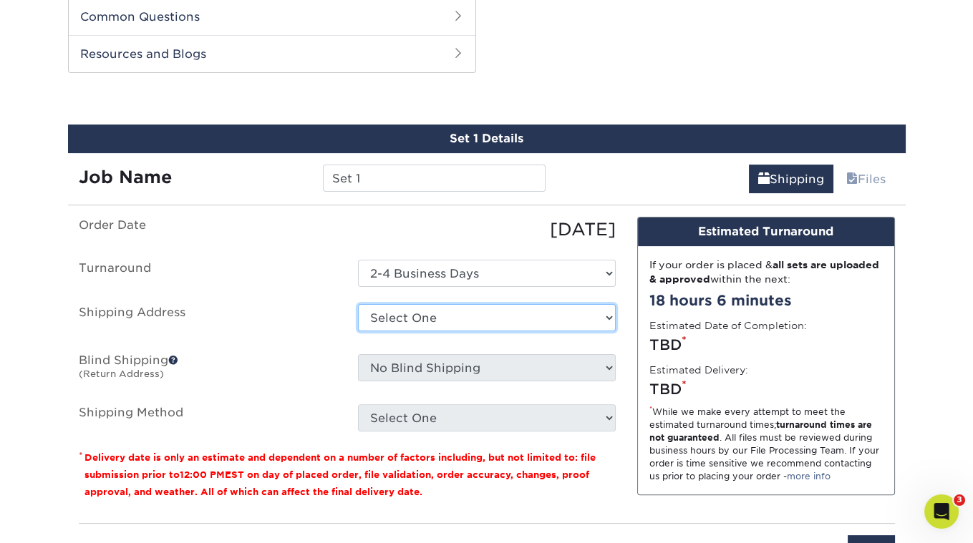
click at [473, 309] on select "Select One Sid The Cat Presents + Add New Address - Login" at bounding box center [487, 317] width 258 height 27
select select "286052"
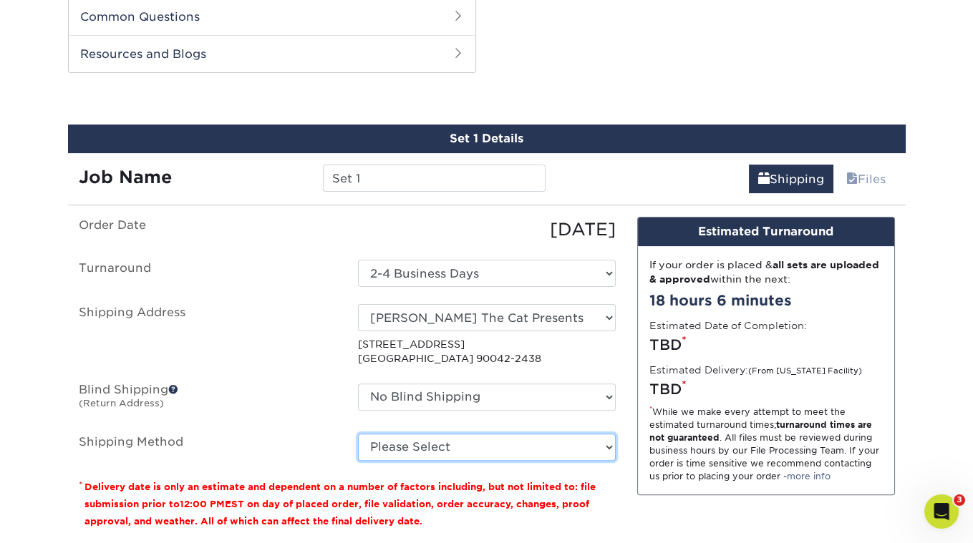
click at [473, 437] on select "Please Select 3 Day Shipping Service (+$16.70) Ground Shipping (+$16.92) 2 Day …" at bounding box center [487, 447] width 258 height 27
select select "12"
click at [358, 434] on select "Please Select 3 Day Shipping Service (+$16.70) Ground Shipping (+$16.92) 2 Day …" at bounding box center [487, 447] width 258 height 27
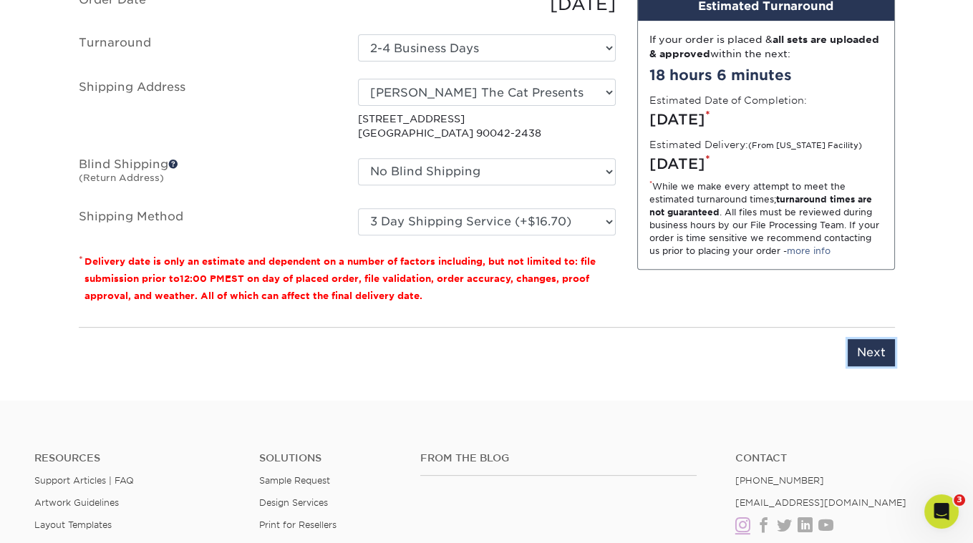
click at [890, 351] on input "Next" at bounding box center [870, 352] width 47 height 27
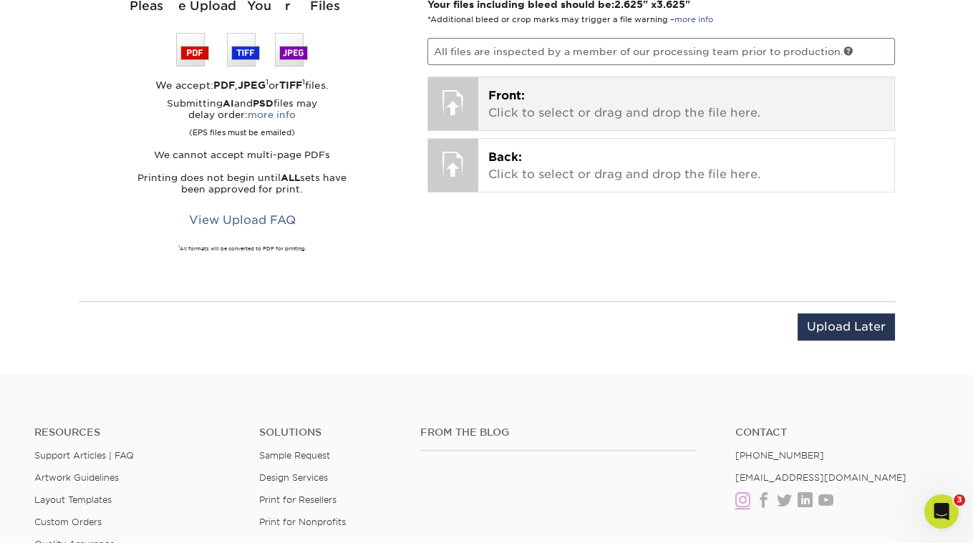
click at [507, 89] on span "Front:" at bounding box center [506, 96] width 37 height 14
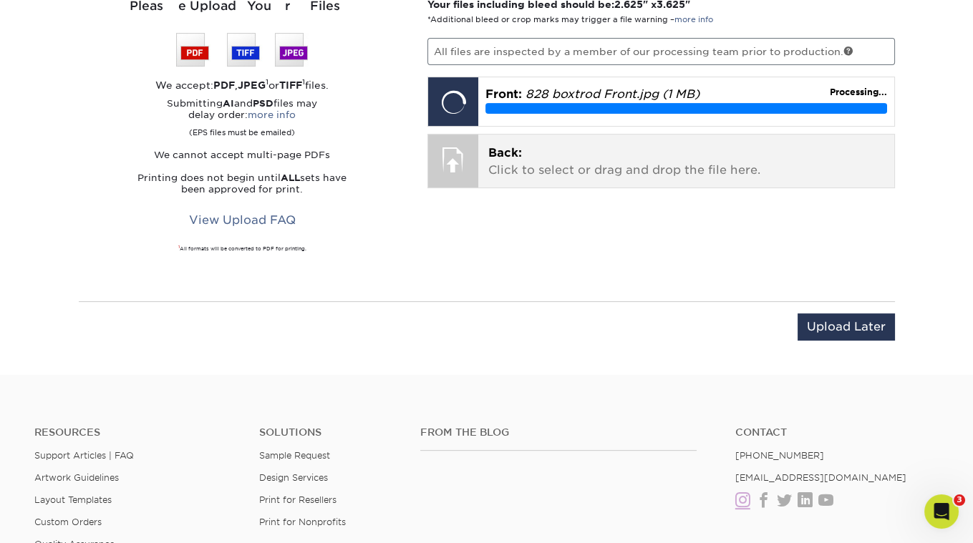
click at [496, 135] on div "Back: Click to select or drag and drop the file here. Choose file" at bounding box center [686, 161] width 416 height 53
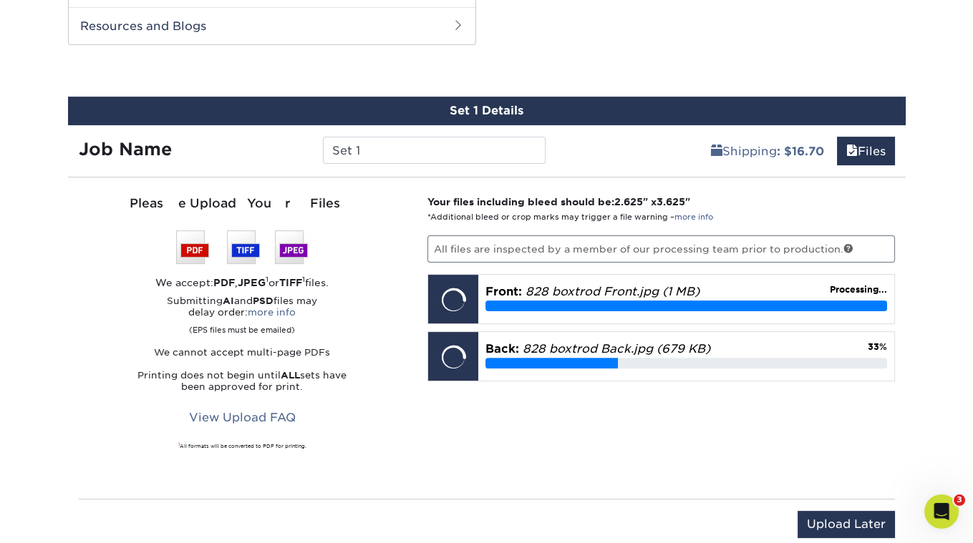
scroll to position [696, 0]
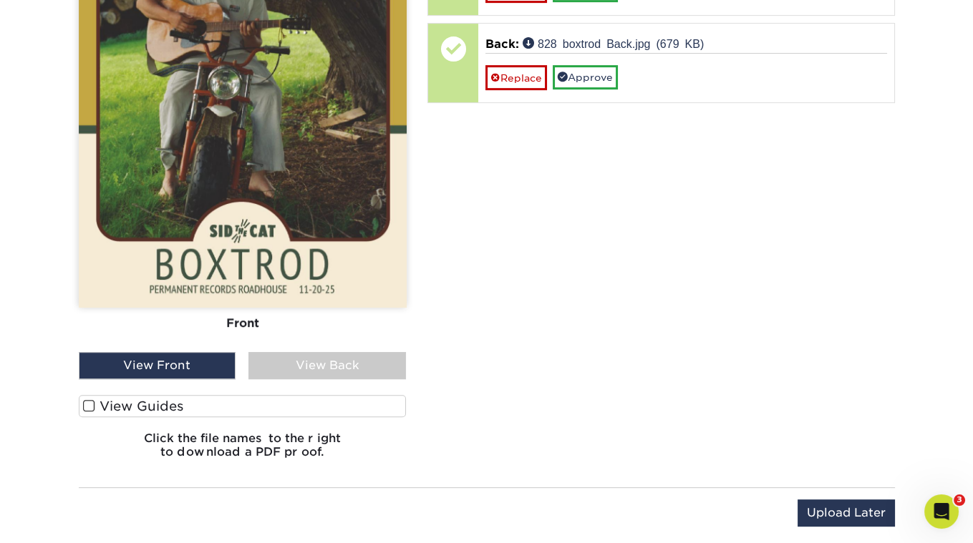
click at [87, 400] on span at bounding box center [89, 406] width 12 height 14
click at [0, 0] on input "View Guides" at bounding box center [0, 0] width 0 height 0
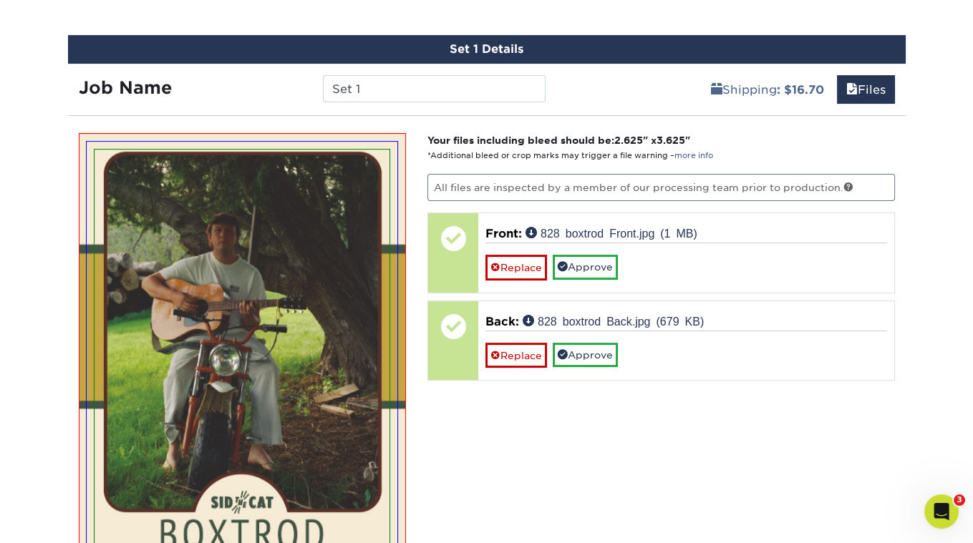
scroll to position [869, 0]
